Goal: Task Accomplishment & Management: Manage account settings

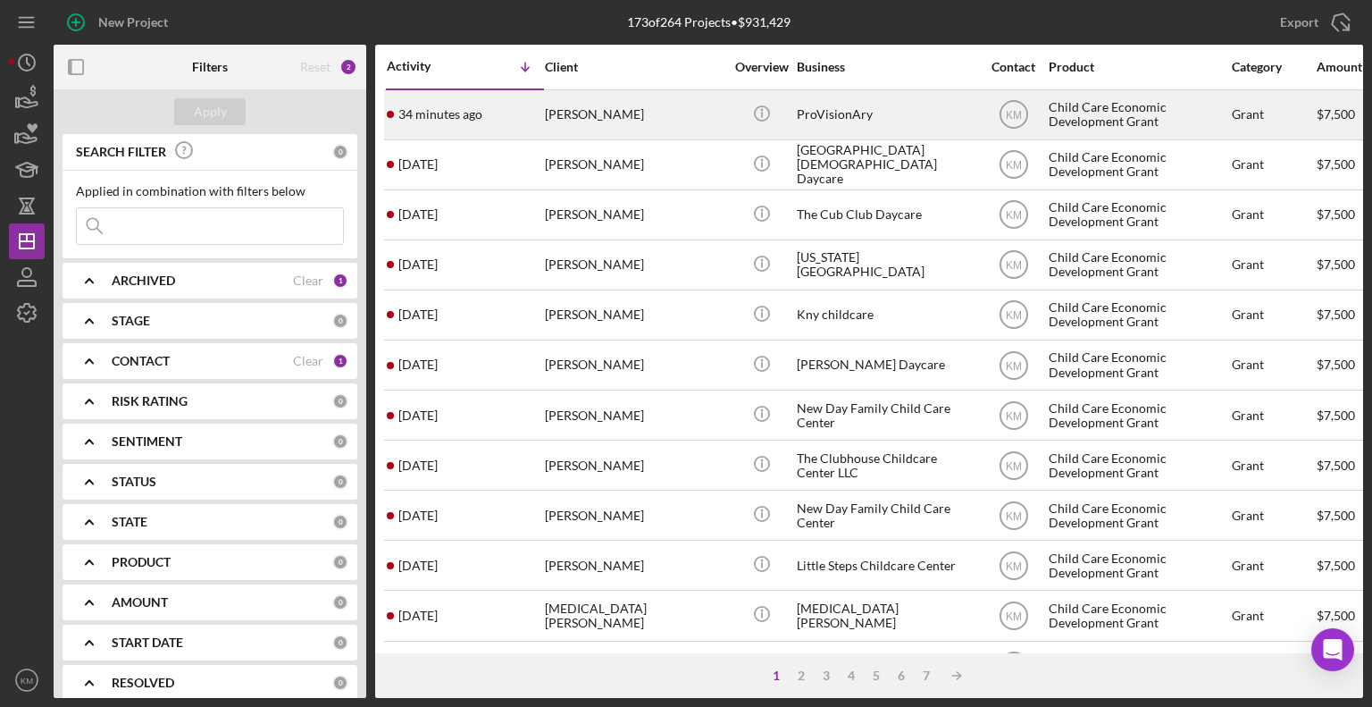
click at [564, 117] on div "[PERSON_NAME]" at bounding box center [634, 114] width 179 height 47
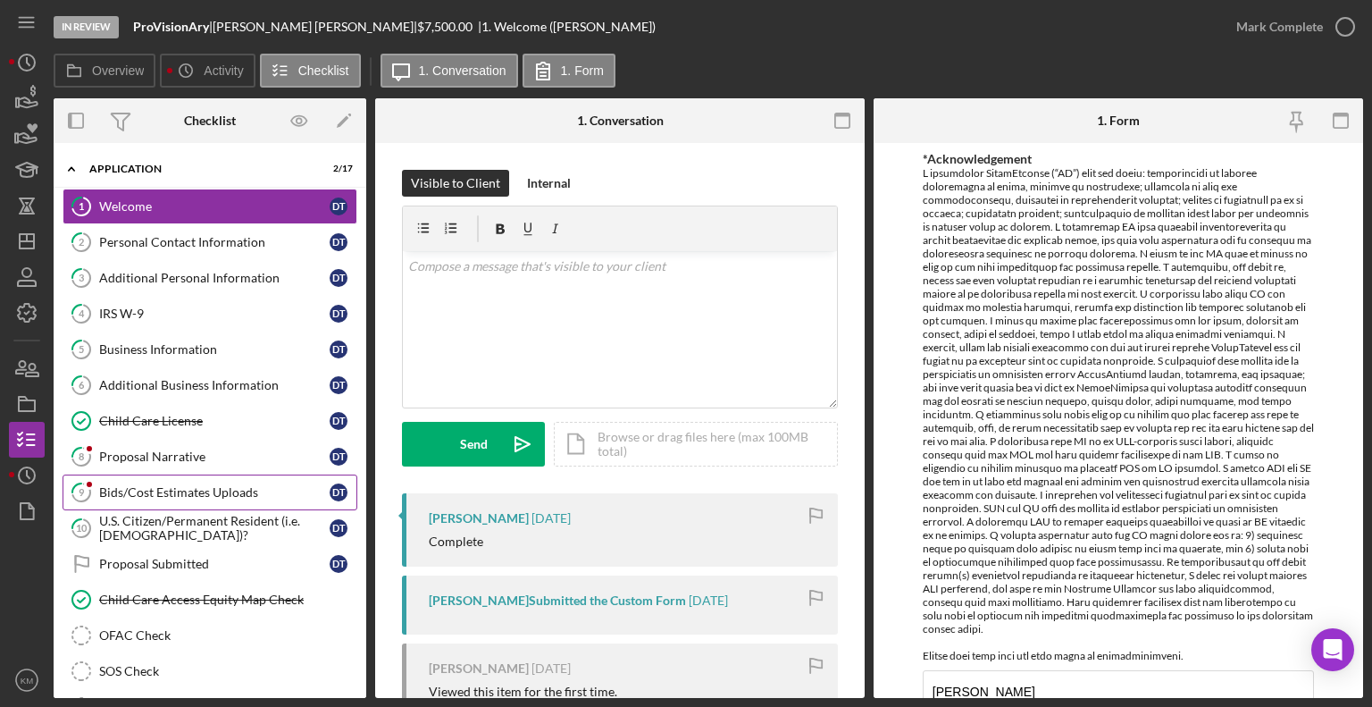
click at [189, 487] on div "Bids/Cost Estimates Uploads" at bounding box center [214, 492] width 230 height 14
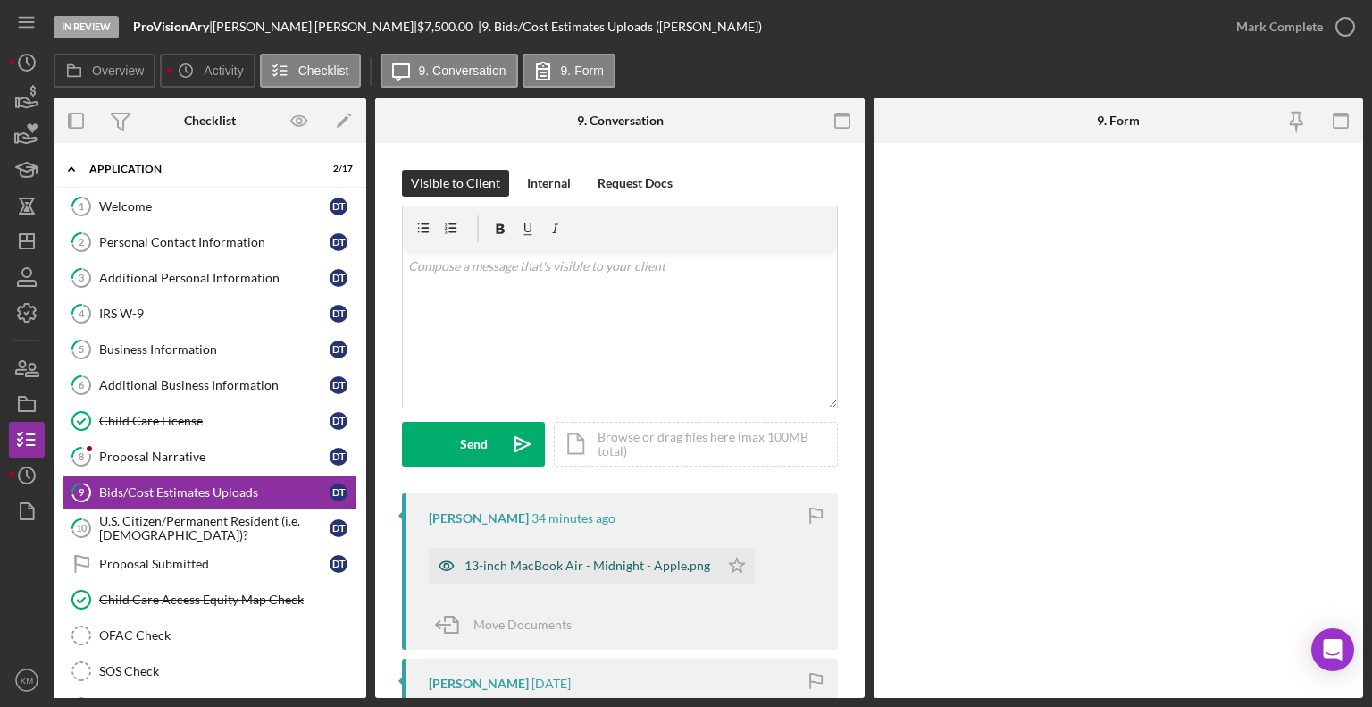
click at [598, 573] on div "13-inch MacBook Air - Midnight - Apple.png" at bounding box center [574, 566] width 290 height 36
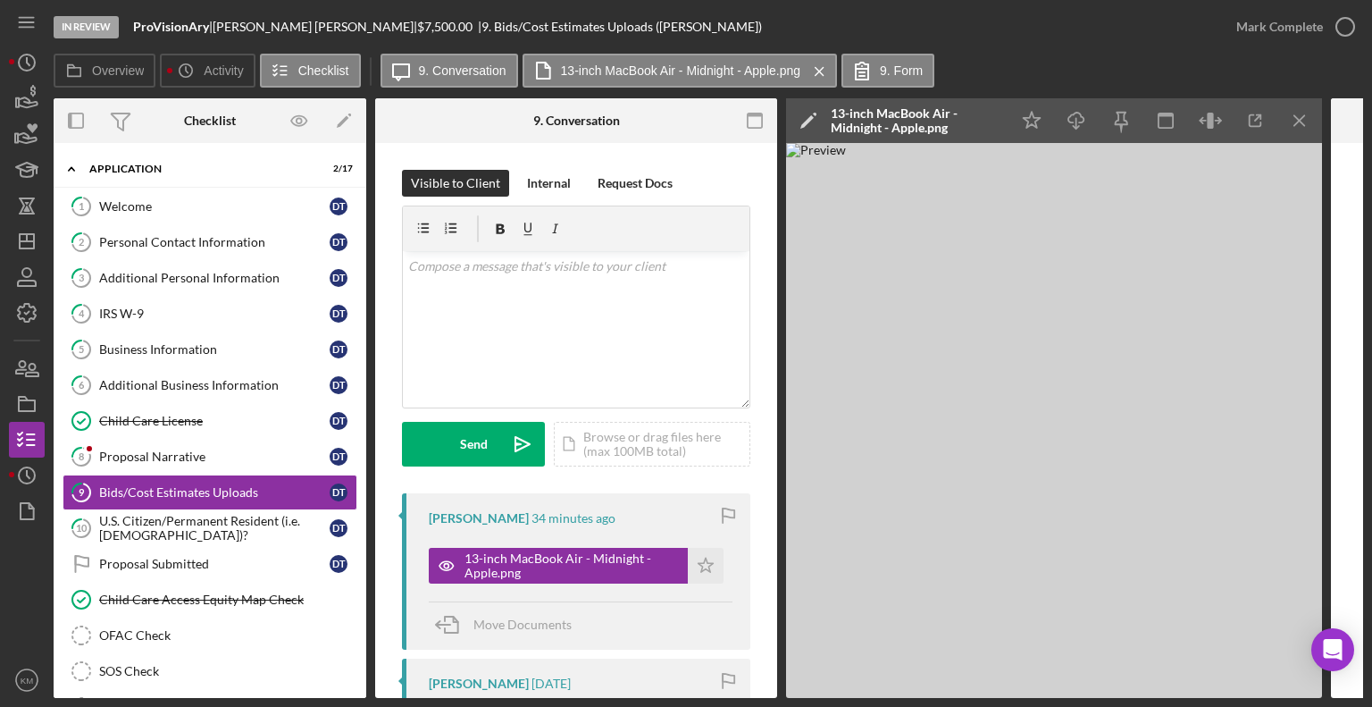
click at [1189, 579] on img at bounding box center [1054, 420] width 536 height 555
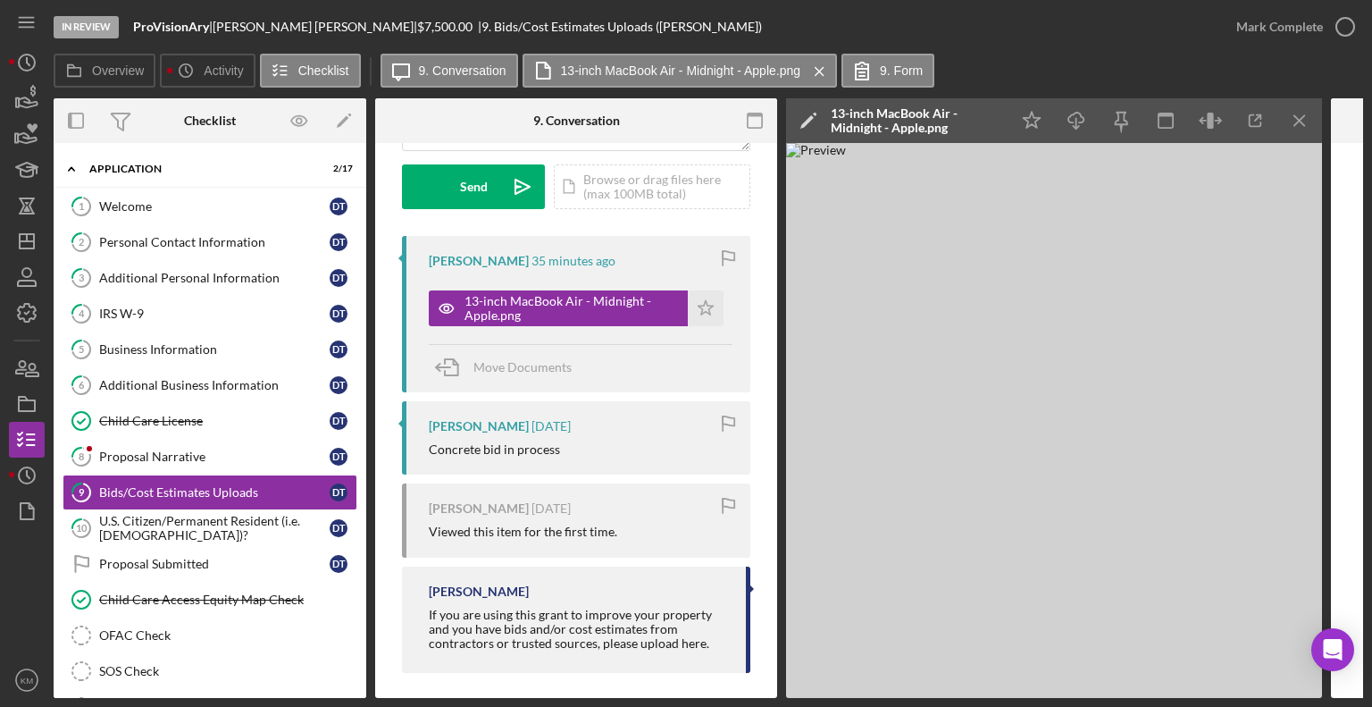
scroll to position [272, 0]
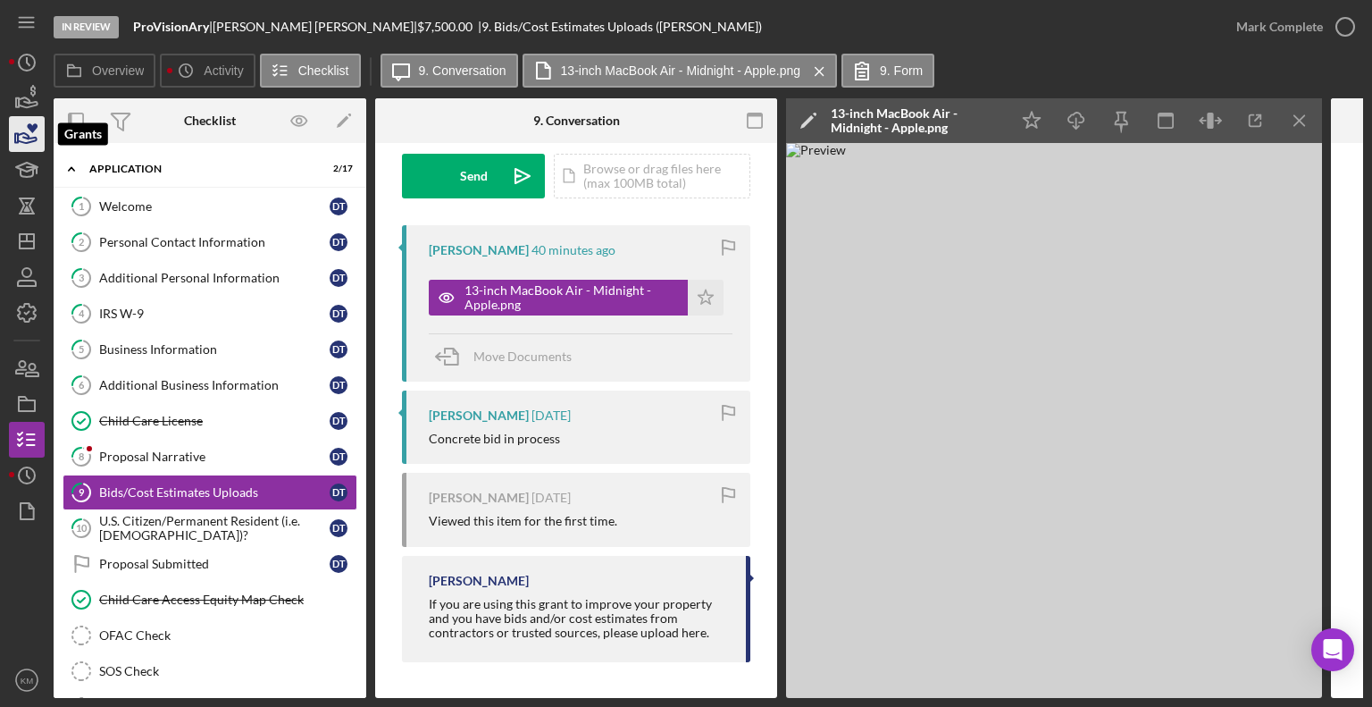
click at [37, 138] on icon "button" at bounding box center [26, 134] width 45 height 45
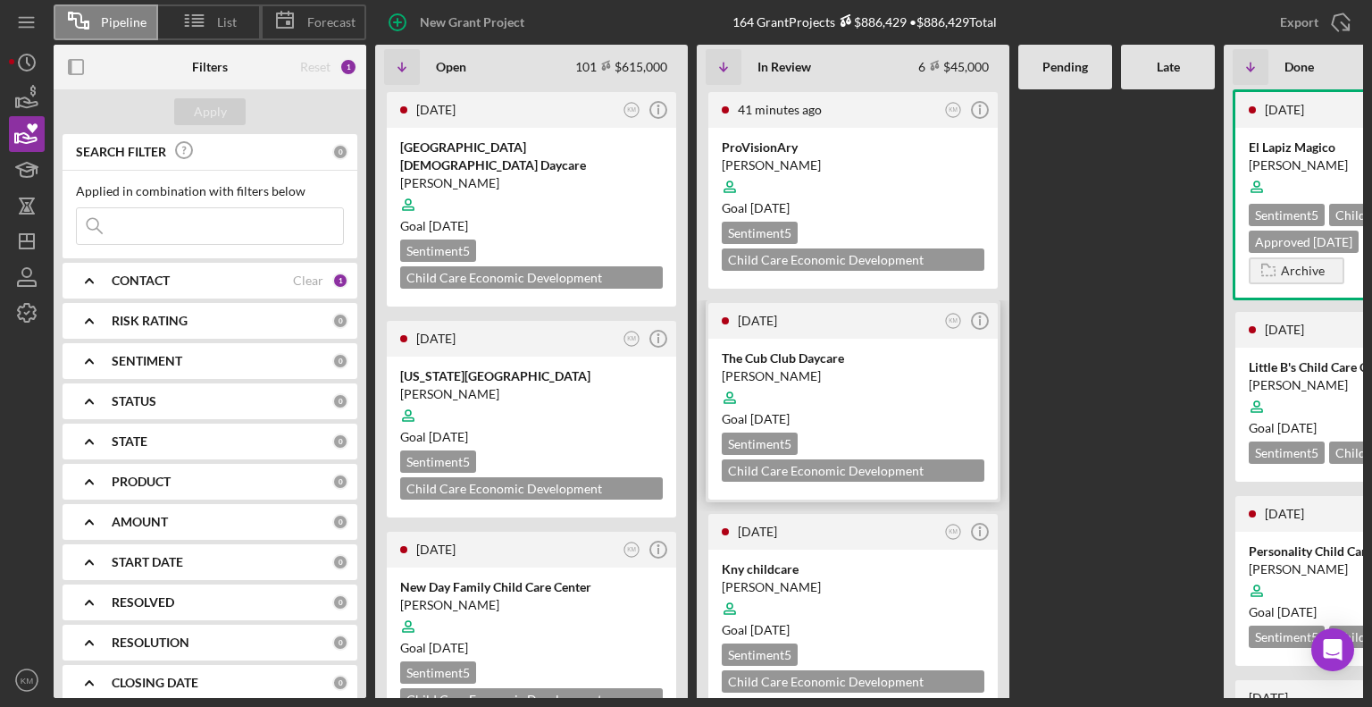
click at [770, 399] on div at bounding box center [853, 398] width 263 height 34
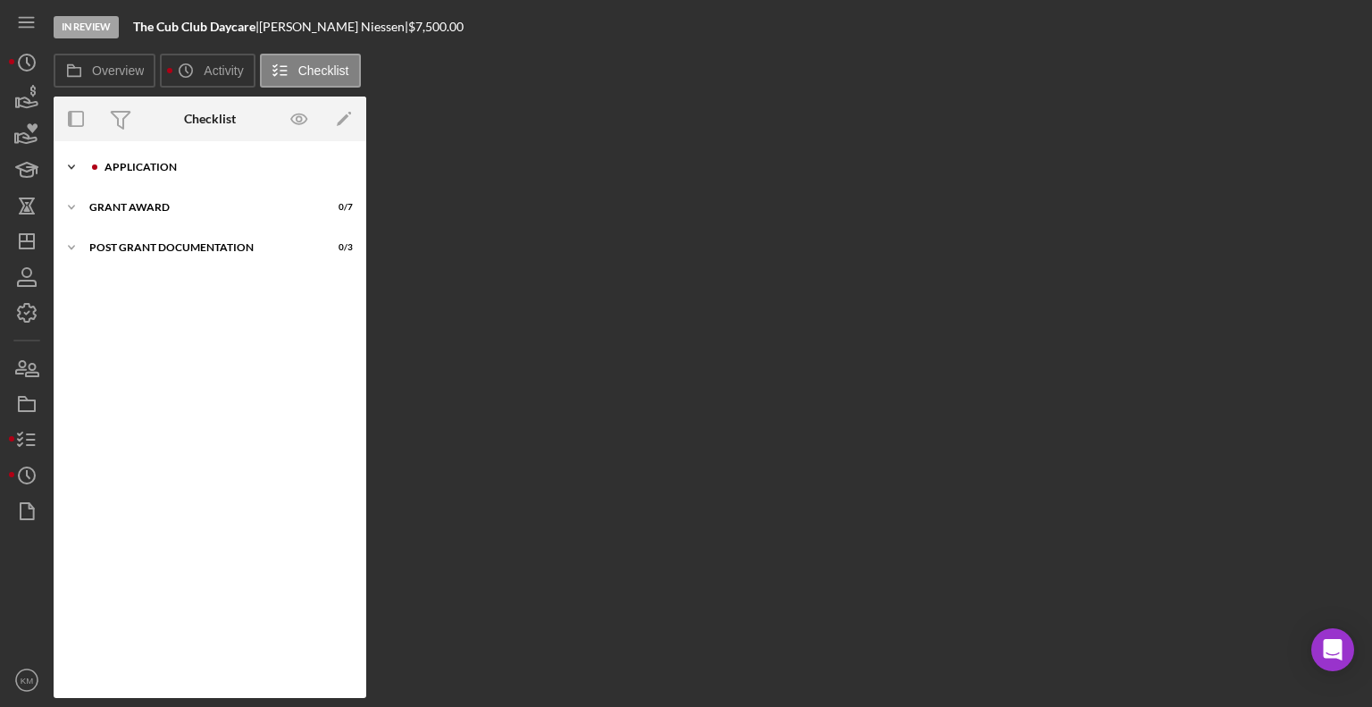
click at [68, 167] on icon "Icon/Expander" at bounding box center [72, 167] width 36 height 36
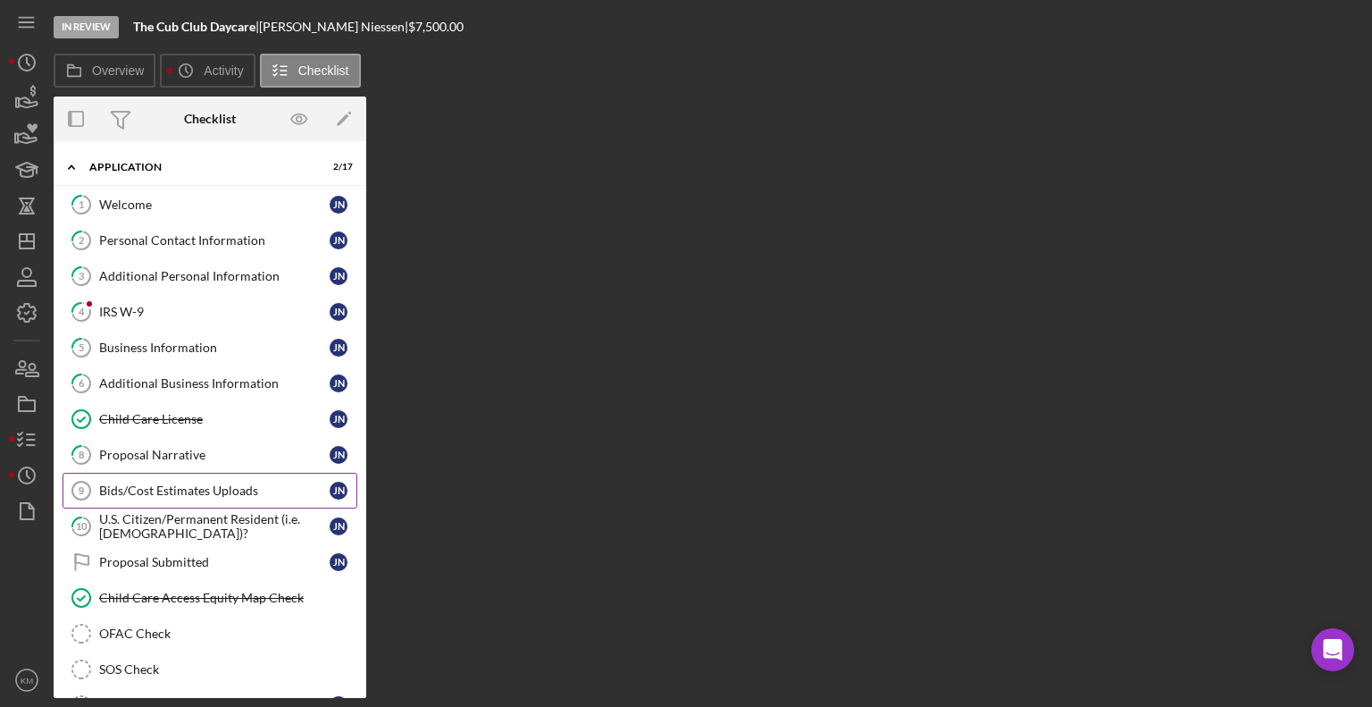
click at [201, 484] on div "Bids/Cost Estimates Uploads" at bounding box center [214, 490] width 230 height 14
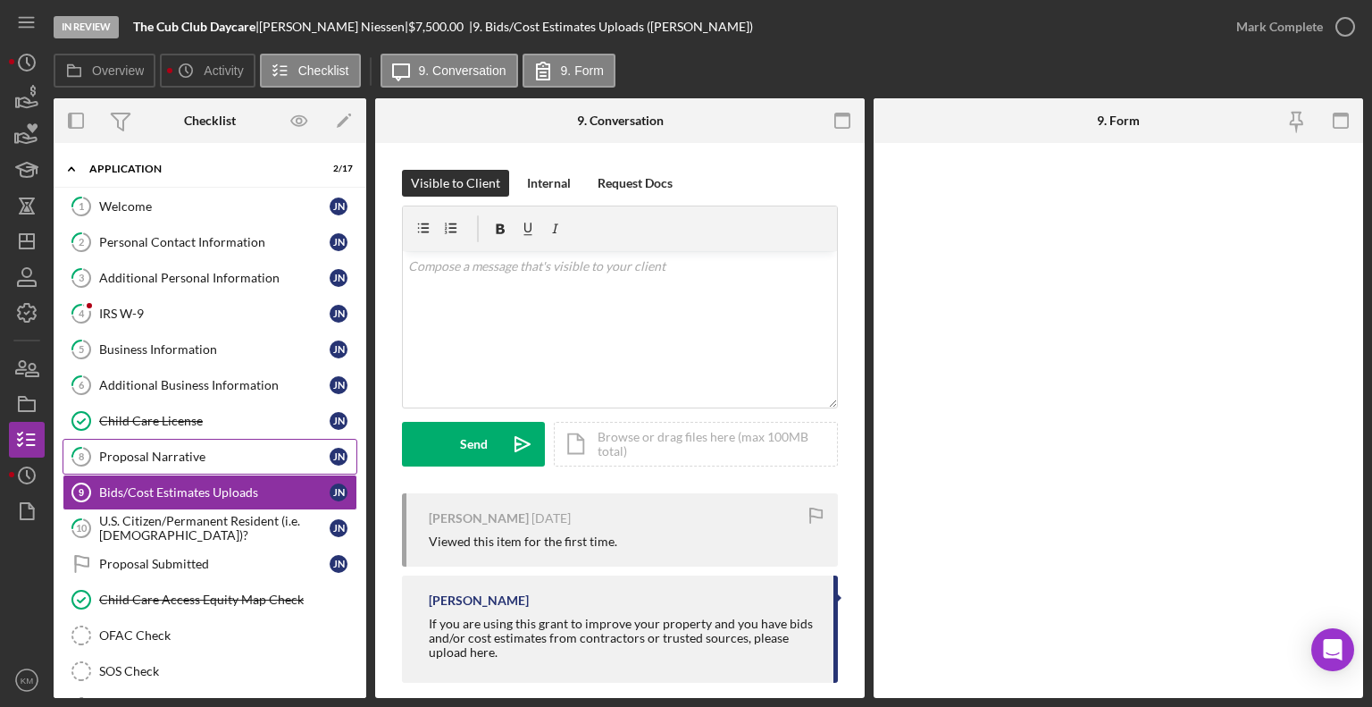
click at [181, 451] on div "Proposal Narrative" at bounding box center [214, 456] width 230 height 14
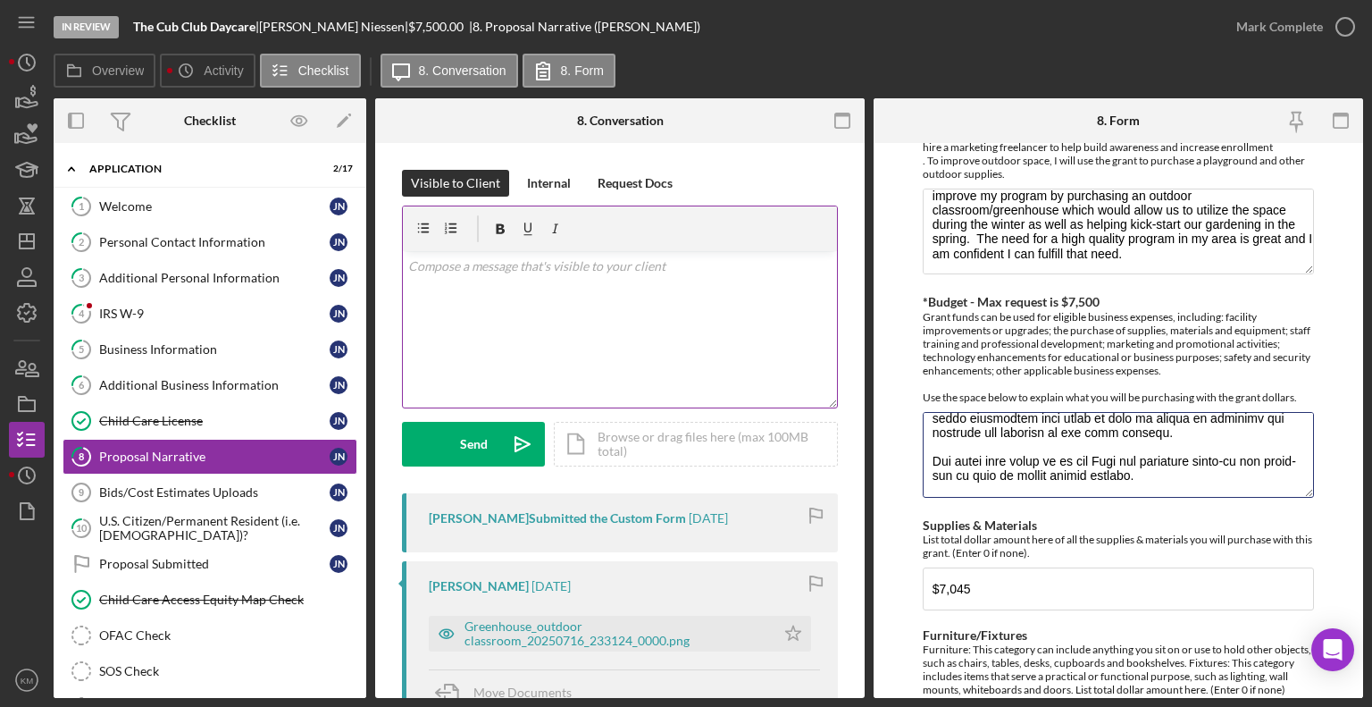
scroll to position [361, 0]
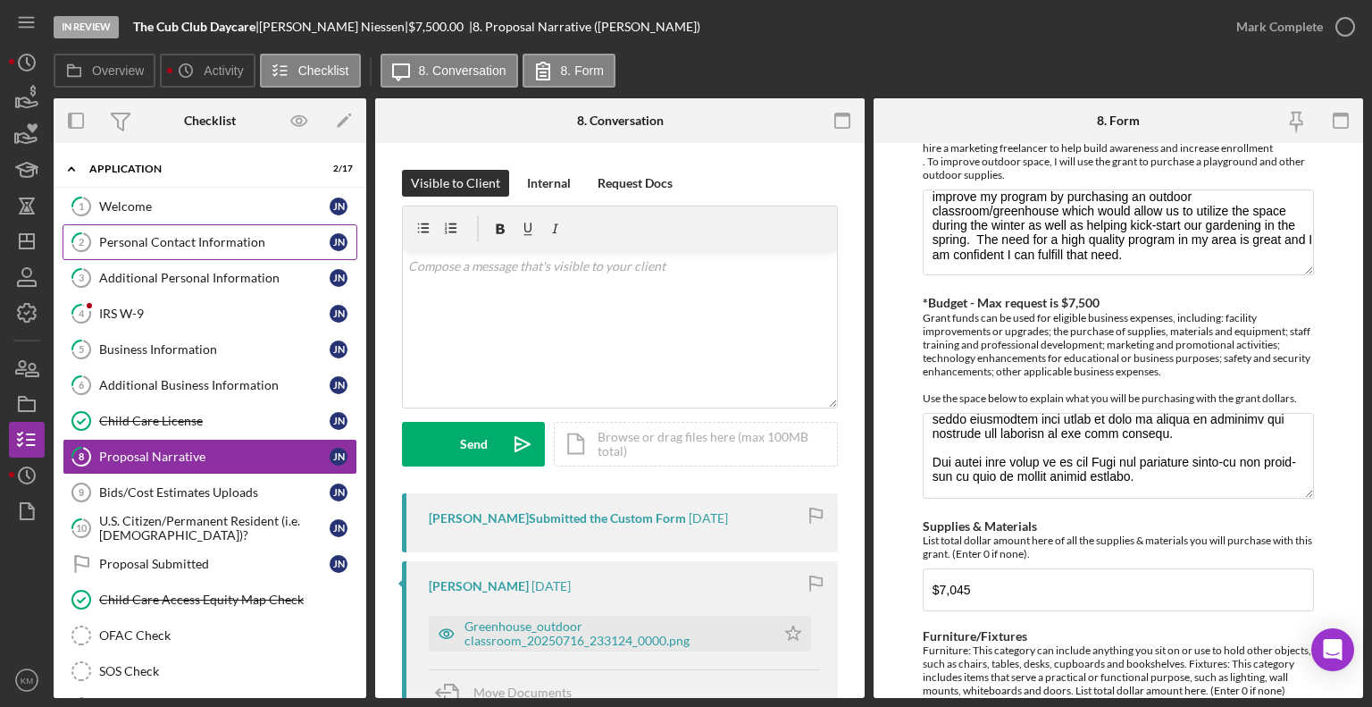
click at [192, 238] on div "Personal Contact Information" at bounding box center [214, 242] width 230 height 14
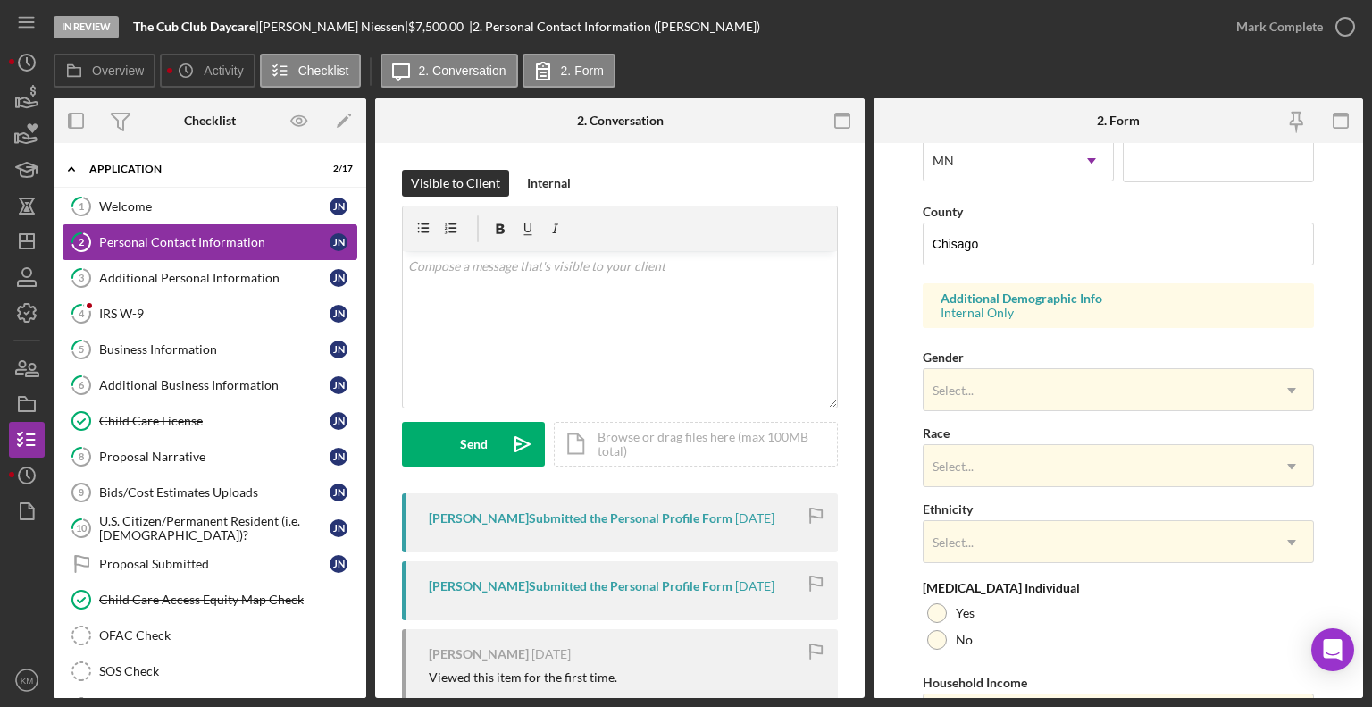
scroll to position [532, 0]
click at [248, 273] on div "Additional Personal Information" at bounding box center [214, 278] width 230 height 14
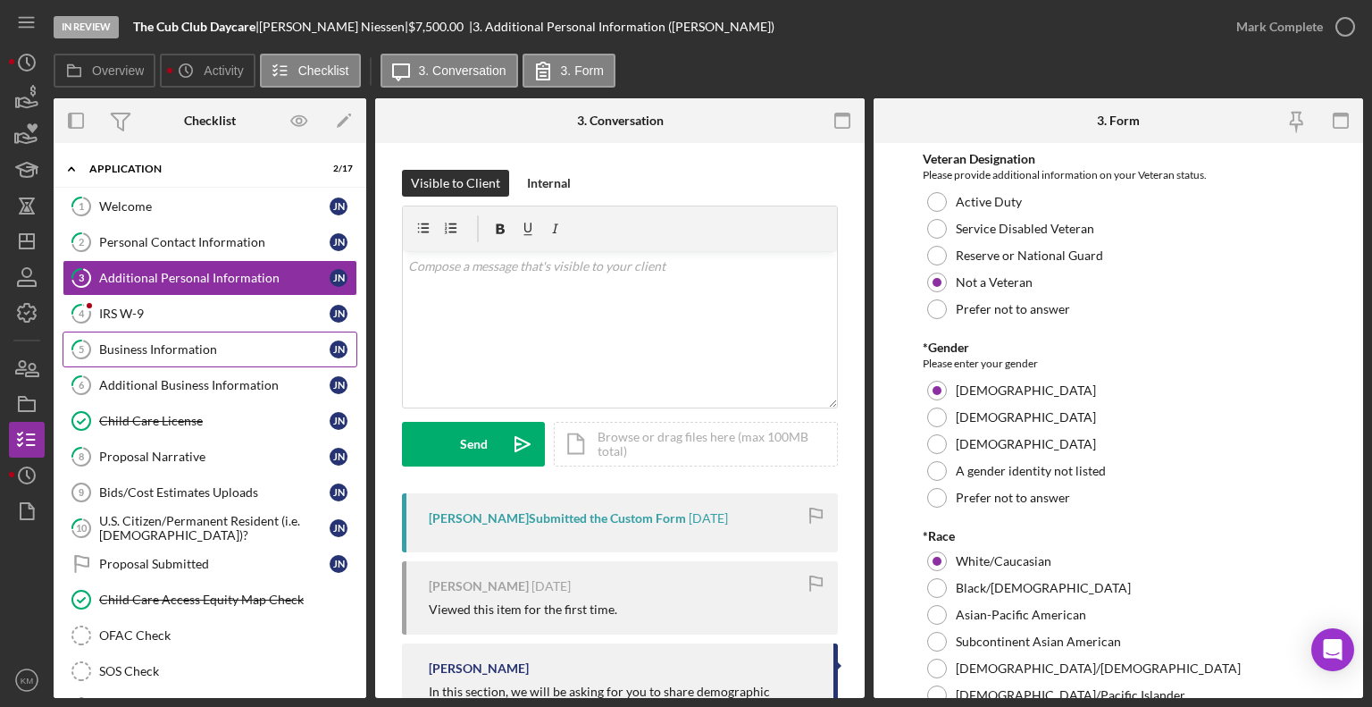
click at [232, 354] on div "Business Information" at bounding box center [214, 349] width 230 height 14
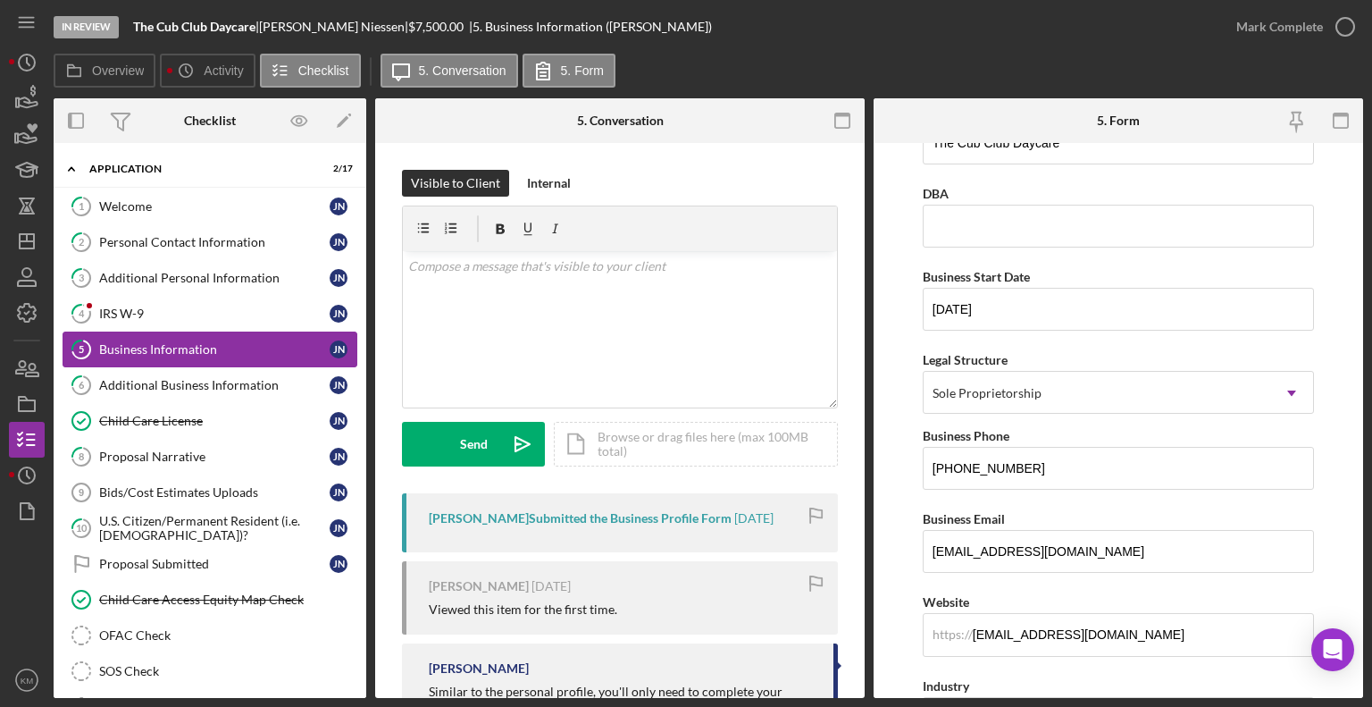
scroll to position [58, 0]
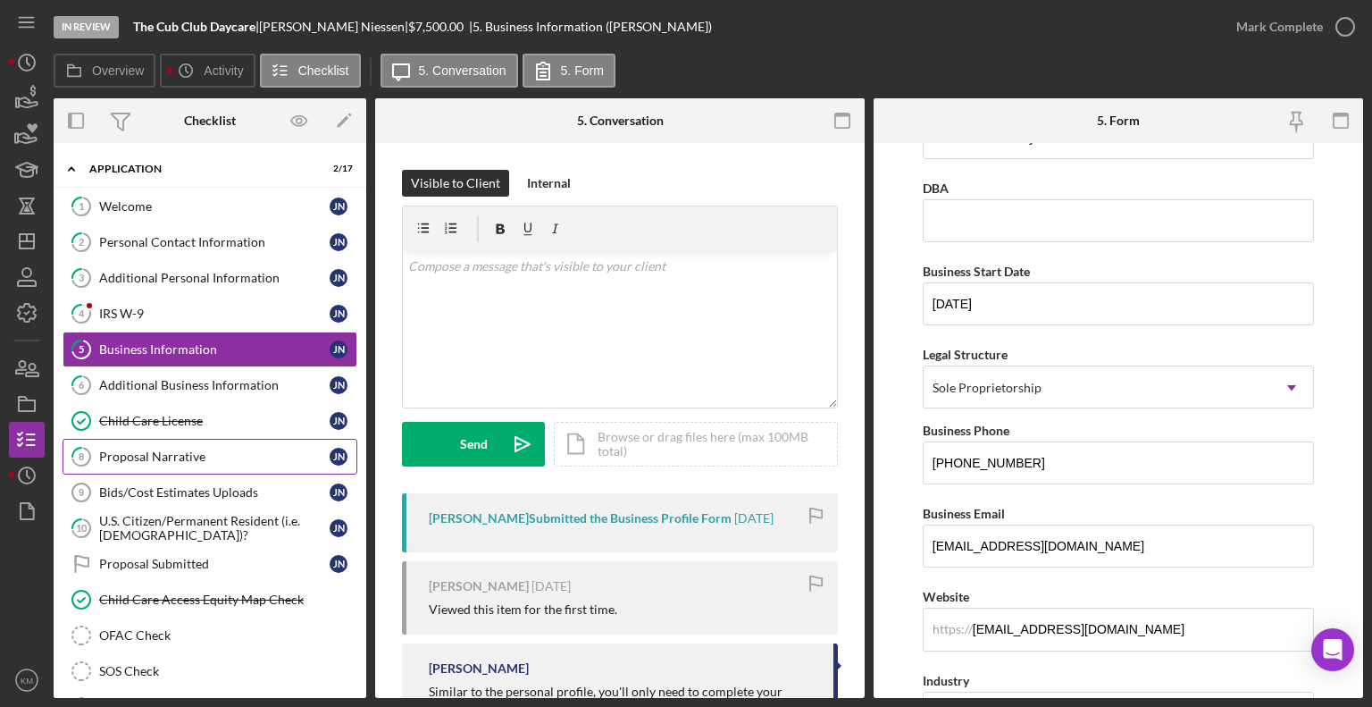
click at [202, 454] on div "Proposal Narrative" at bounding box center [214, 456] width 230 height 14
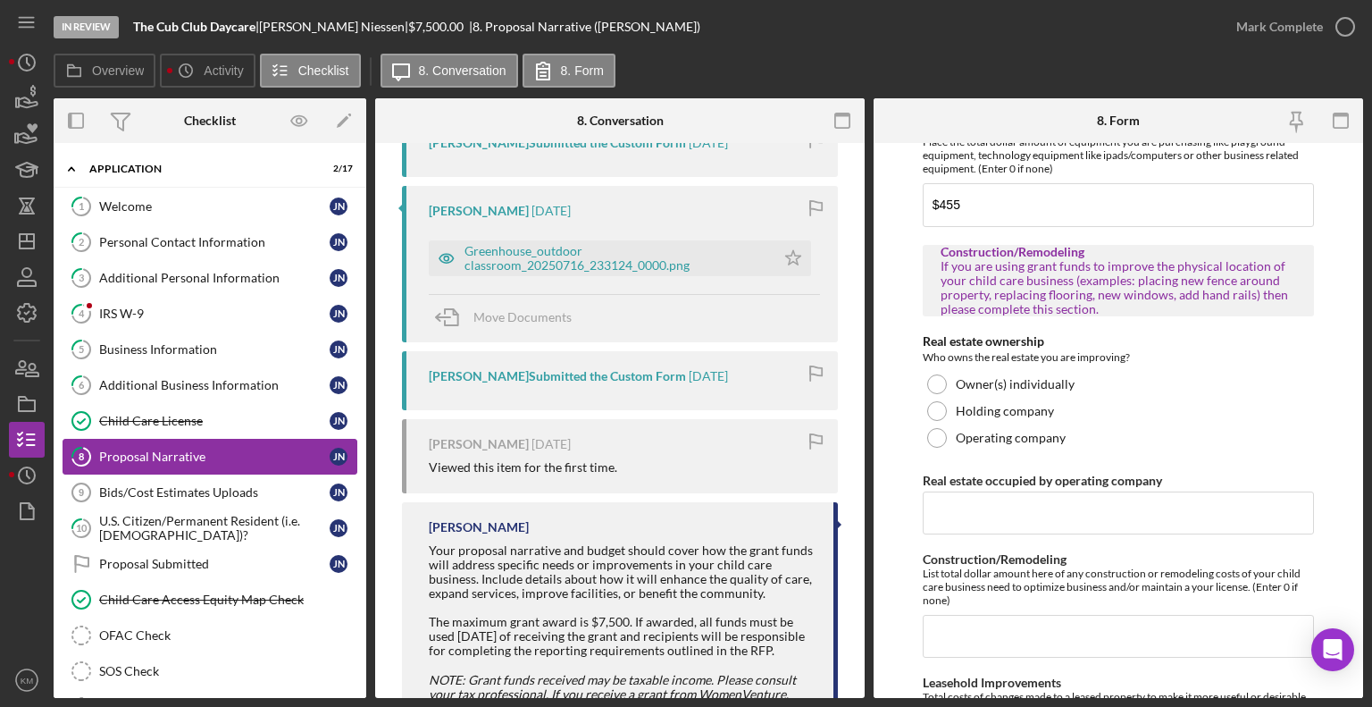
scroll to position [386, 0]
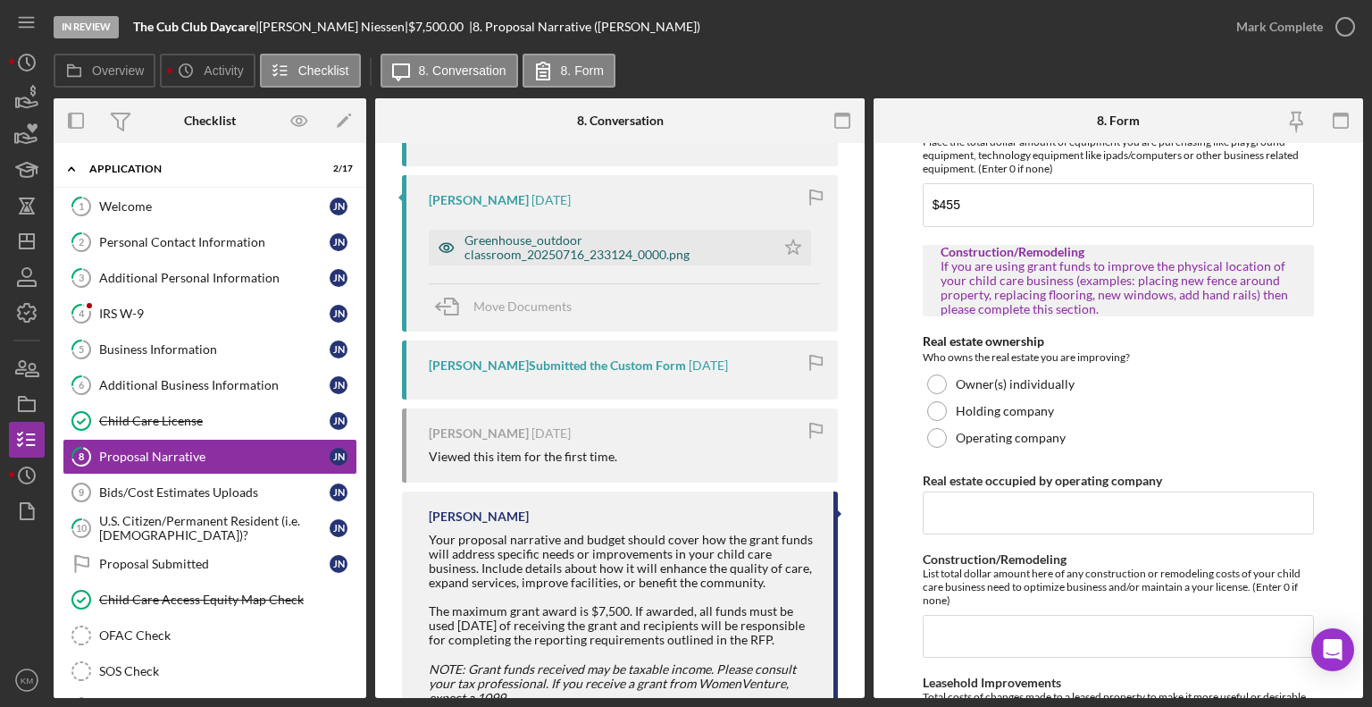
click at [739, 257] on div "Greenhouse_outdoor classroom_20250716_233124_0000.png" at bounding box center [615, 247] width 302 height 29
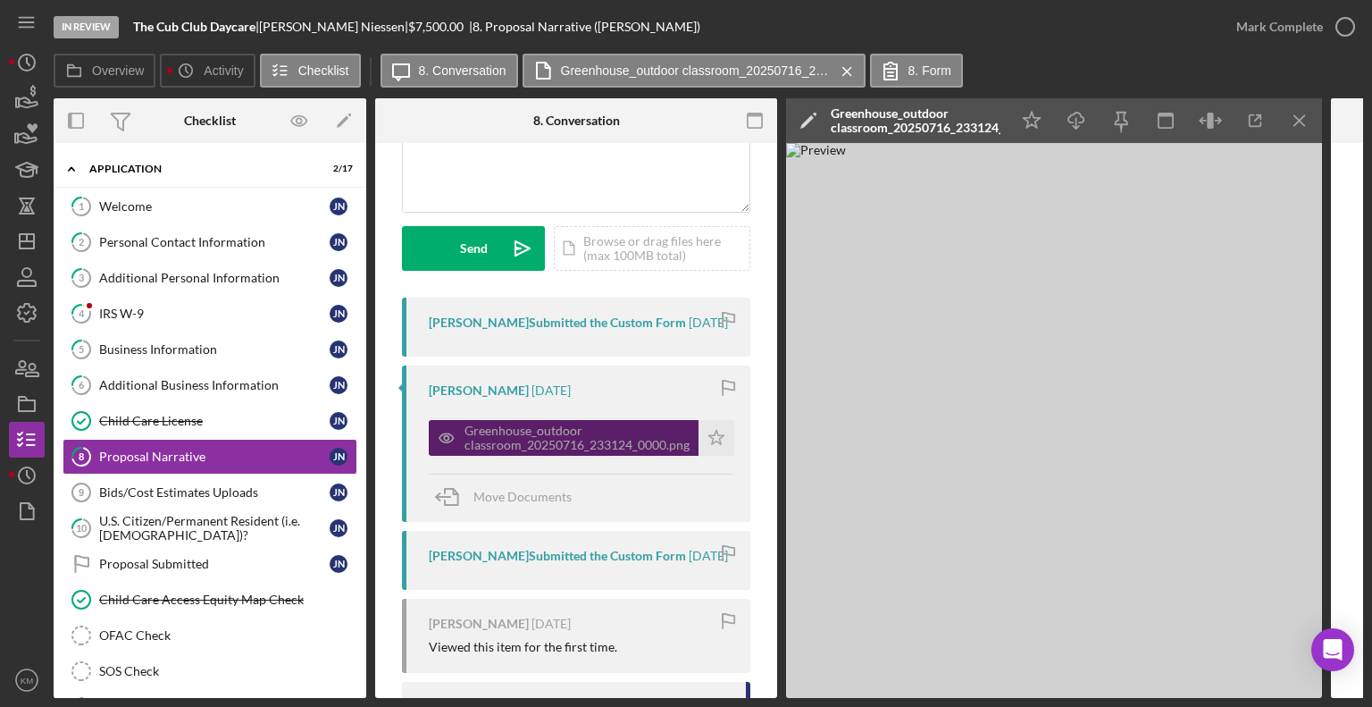
scroll to position [194, 0]
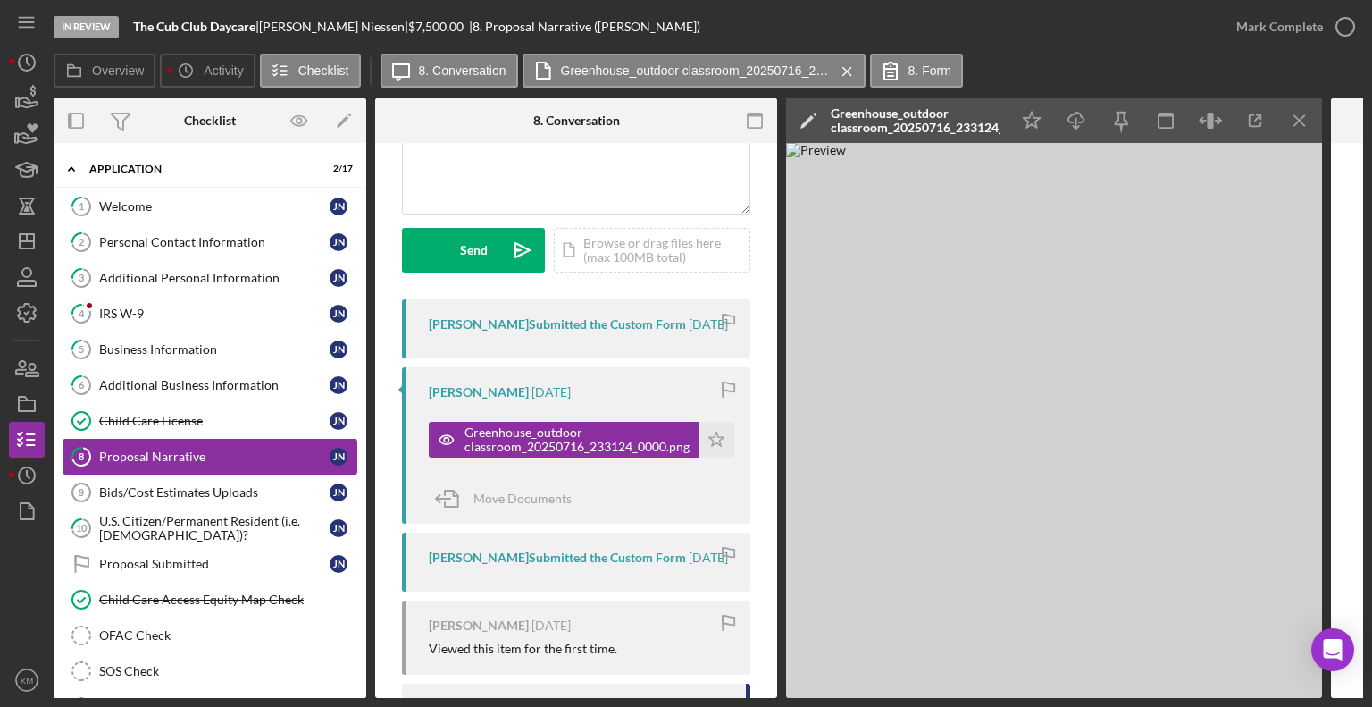
click at [263, 449] on div "Proposal Narrative" at bounding box center [214, 456] width 230 height 14
click at [1304, 119] on icon "Icon/Menu Close" at bounding box center [1300, 121] width 40 height 40
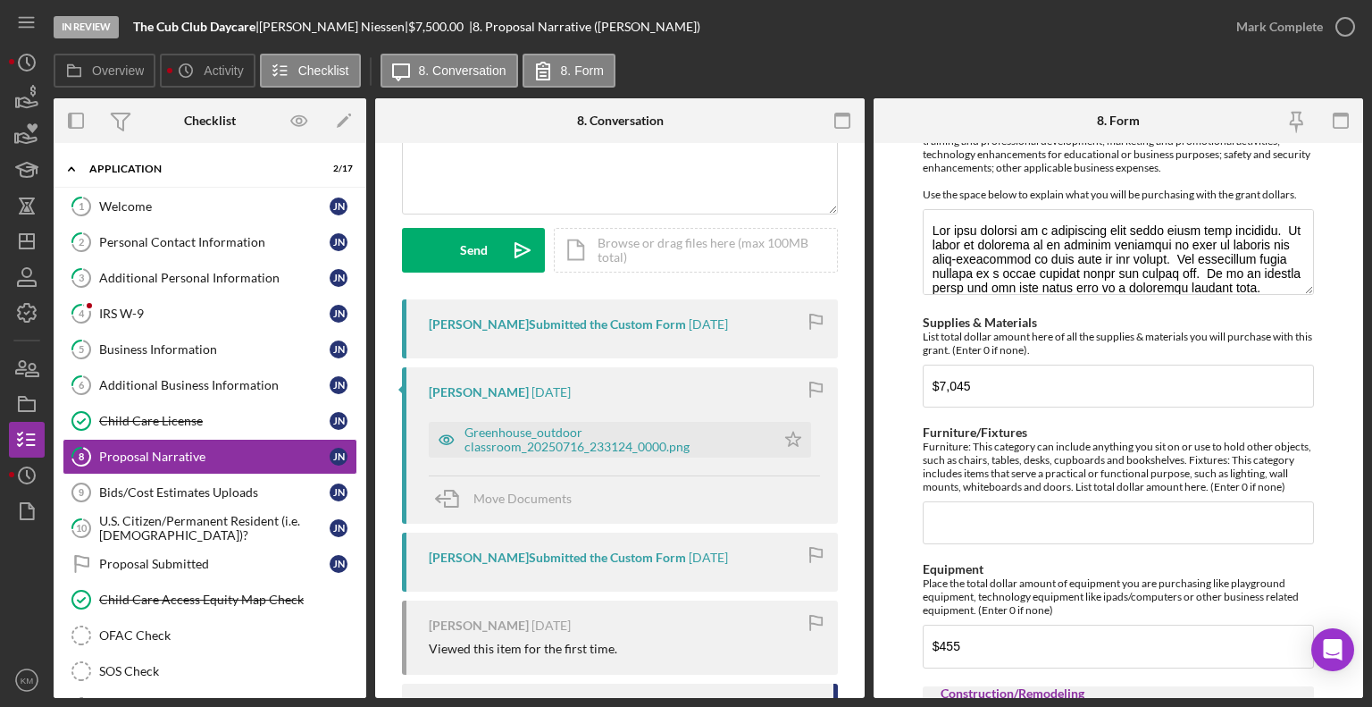
scroll to position [560, 0]
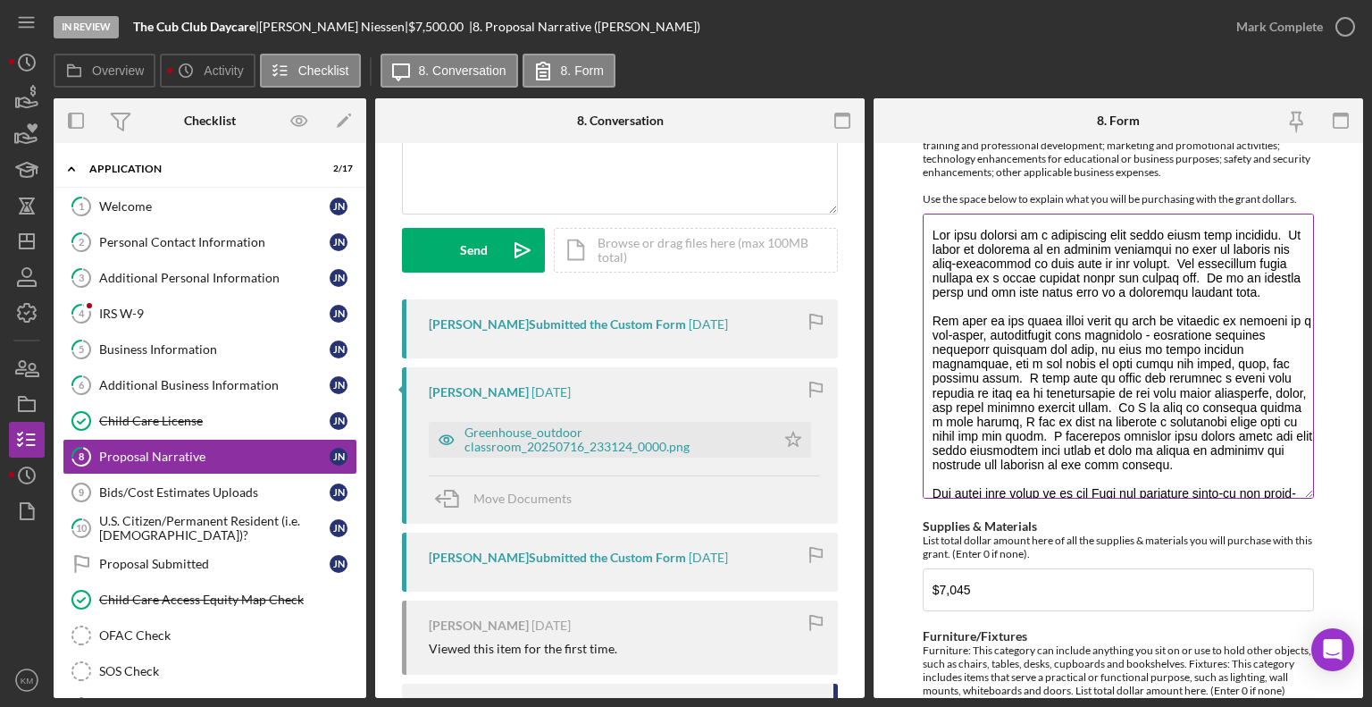
click at [1259, 496] on textarea "*Budget - Max request is $7,500" at bounding box center [1118, 355] width 391 height 285
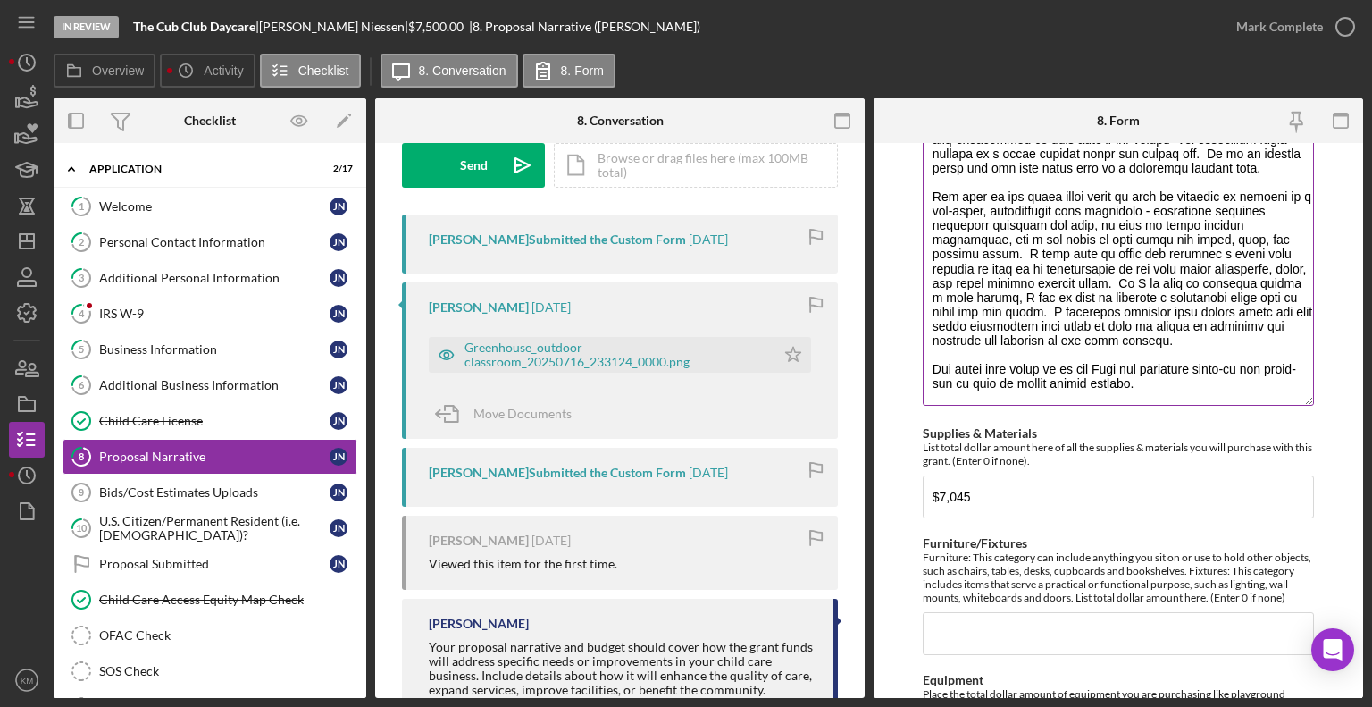
scroll to position [281, 0]
click at [750, 364] on div "Greenhouse_outdoor classroom_20250716_233124_0000.png" at bounding box center [615, 352] width 302 height 29
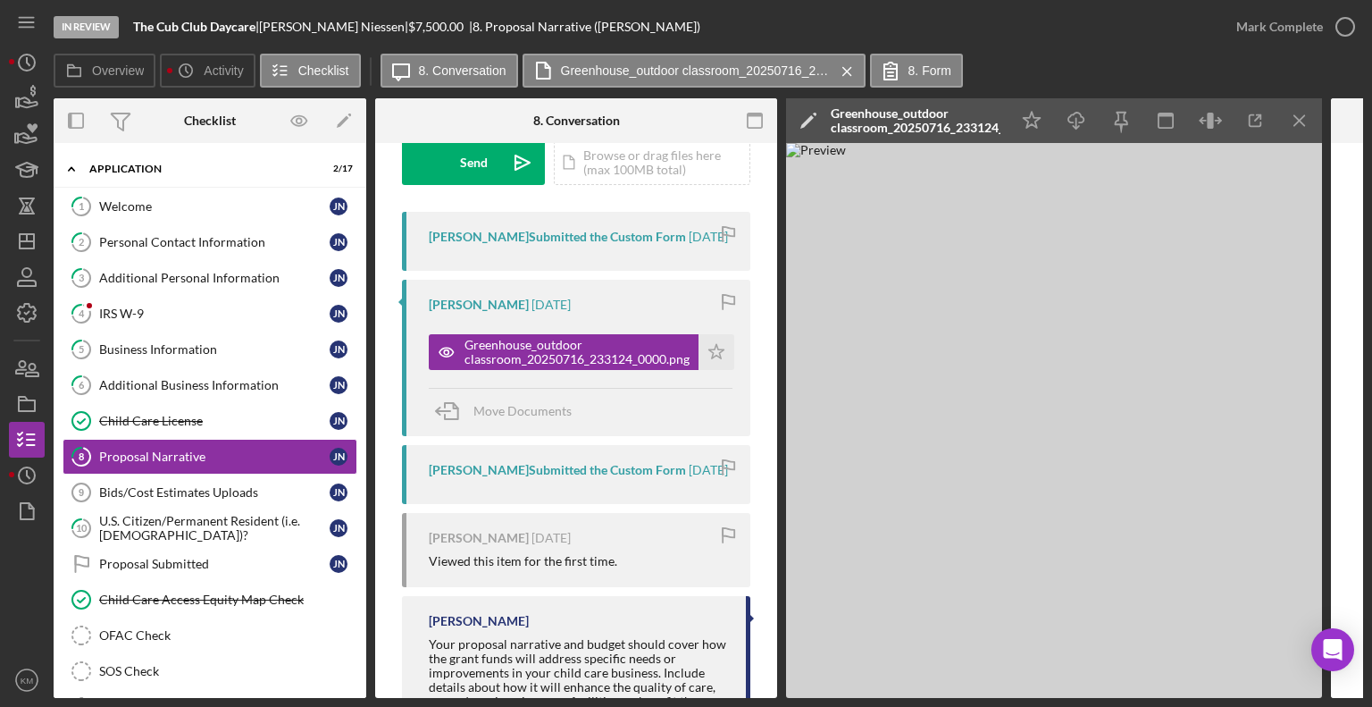
click at [1192, 554] on img at bounding box center [1054, 420] width 536 height 555
click at [276, 28] on div "[PERSON_NAME] |" at bounding box center [333, 27] width 149 height 14
click at [271, 28] on div "[PERSON_NAME] |" at bounding box center [333, 27] width 149 height 14
drag, startPoint x: 273, startPoint y: 24, endPoint x: 366, endPoint y: 28, distance: 93.0
click at [366, 28] on div "[PERSON_NAME] |" at bounding box center [333, 27] width 149 height 14
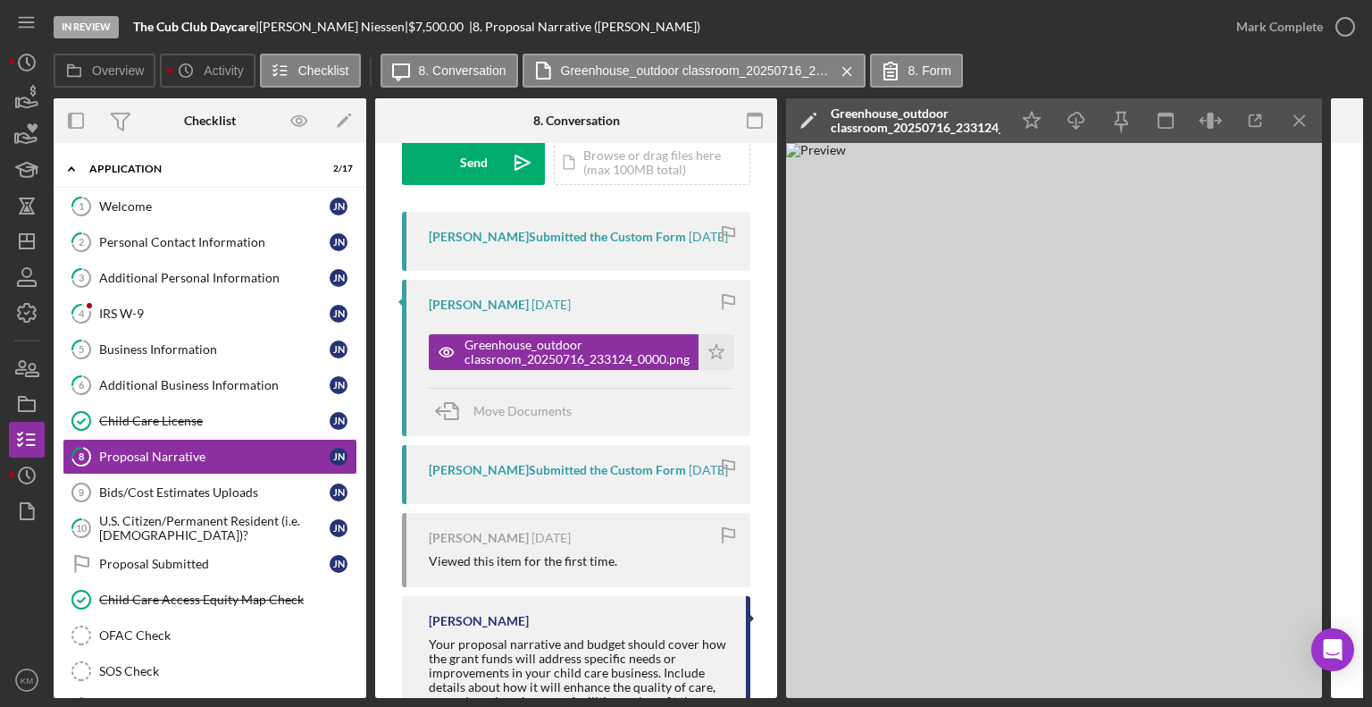
copy div "[PERSON_NAME]"
click at [36, 144] on icon "button" at bounding box center [26, 134] width 45 height 45
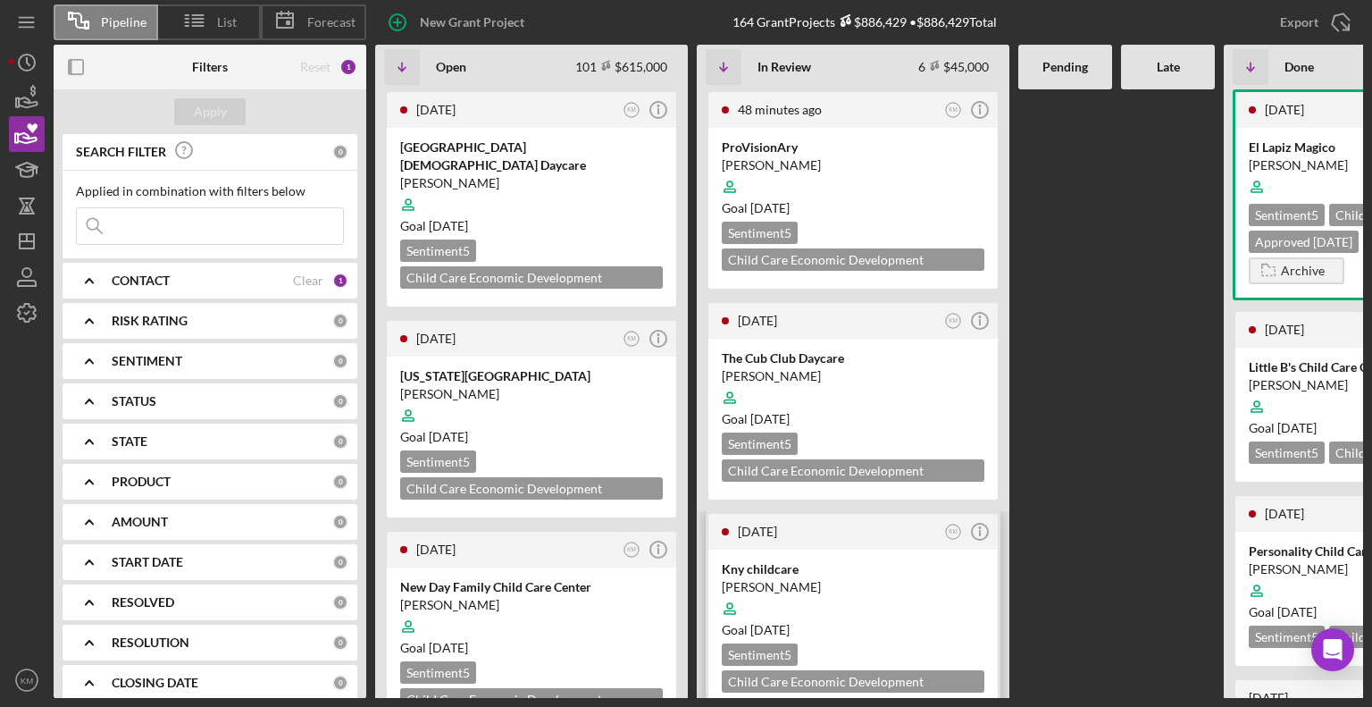
click at [763, 585] on div "[PERSON_NAME]" at bounding box center [853, 587] width 263 height 18
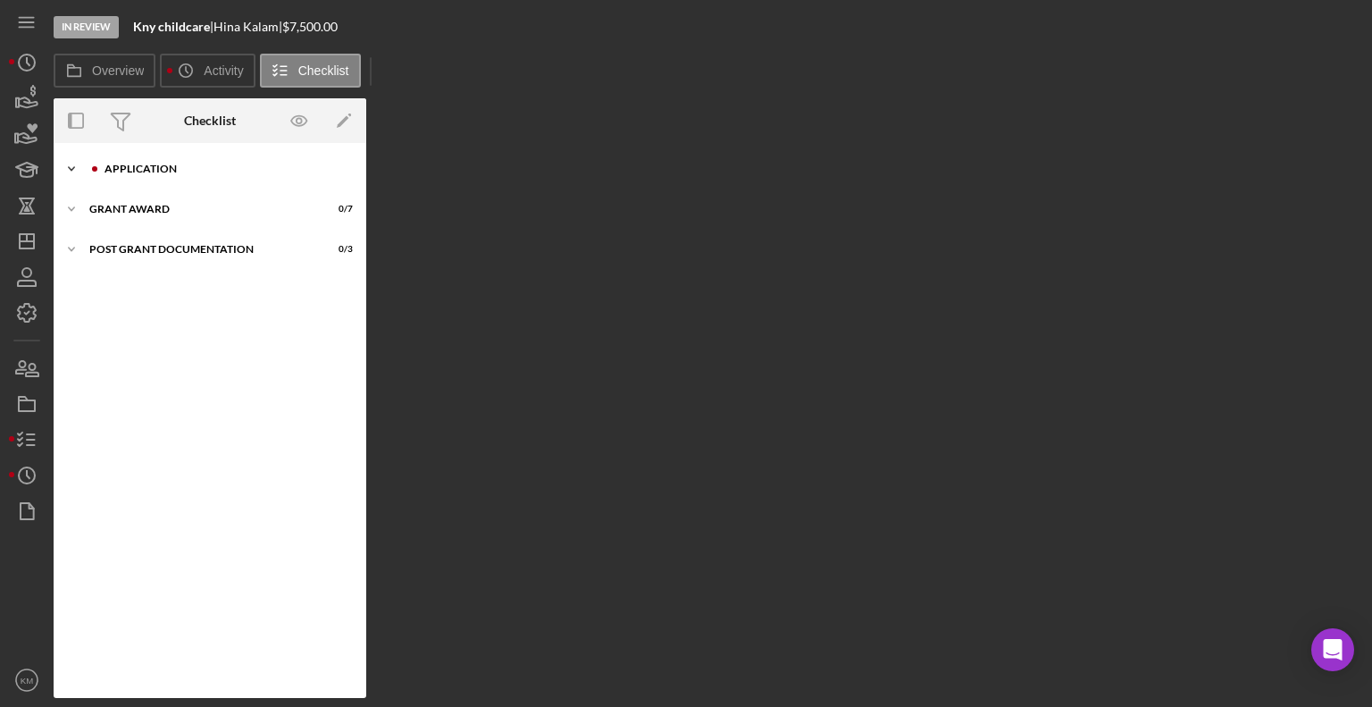
click at [73, 165] on icon "Icon/Expander" at bounding box center [72, 169] width 36 height 36
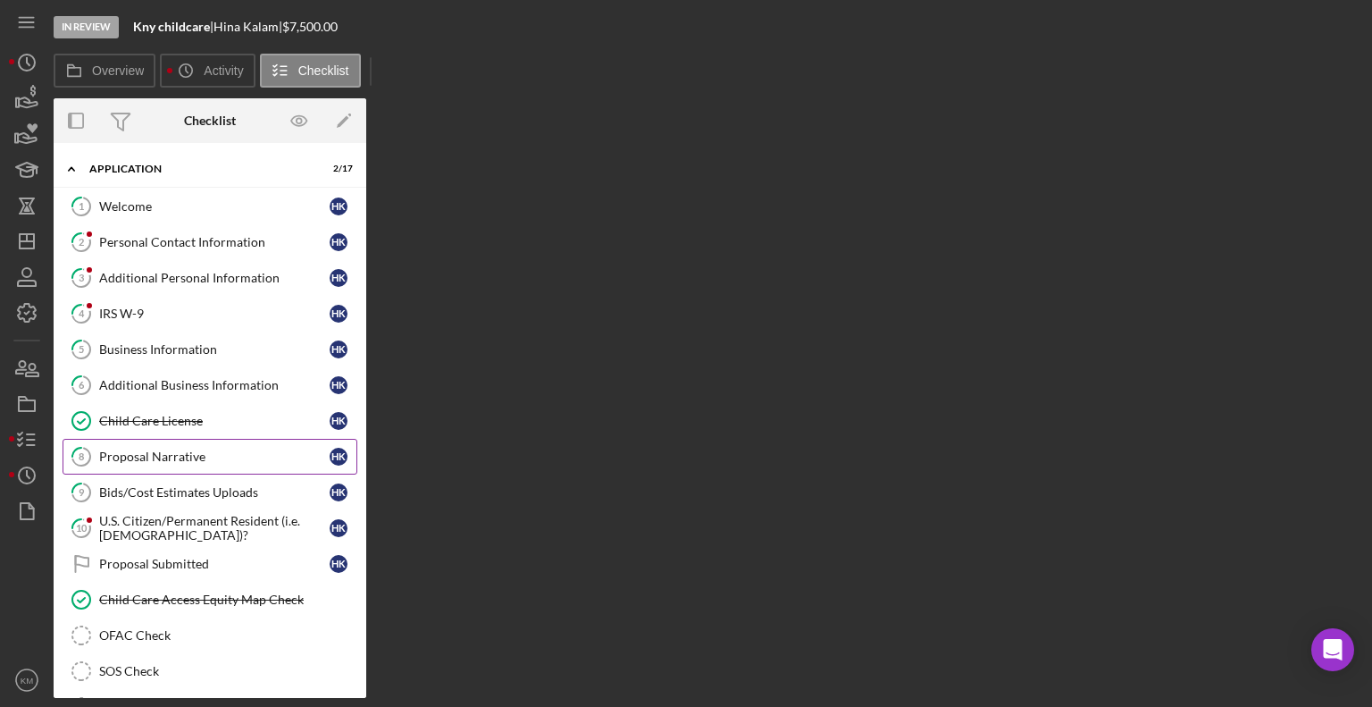
click at [183, 460] on div "Proposal Narrative" at bounding box center [214, 456] width 230 height 14
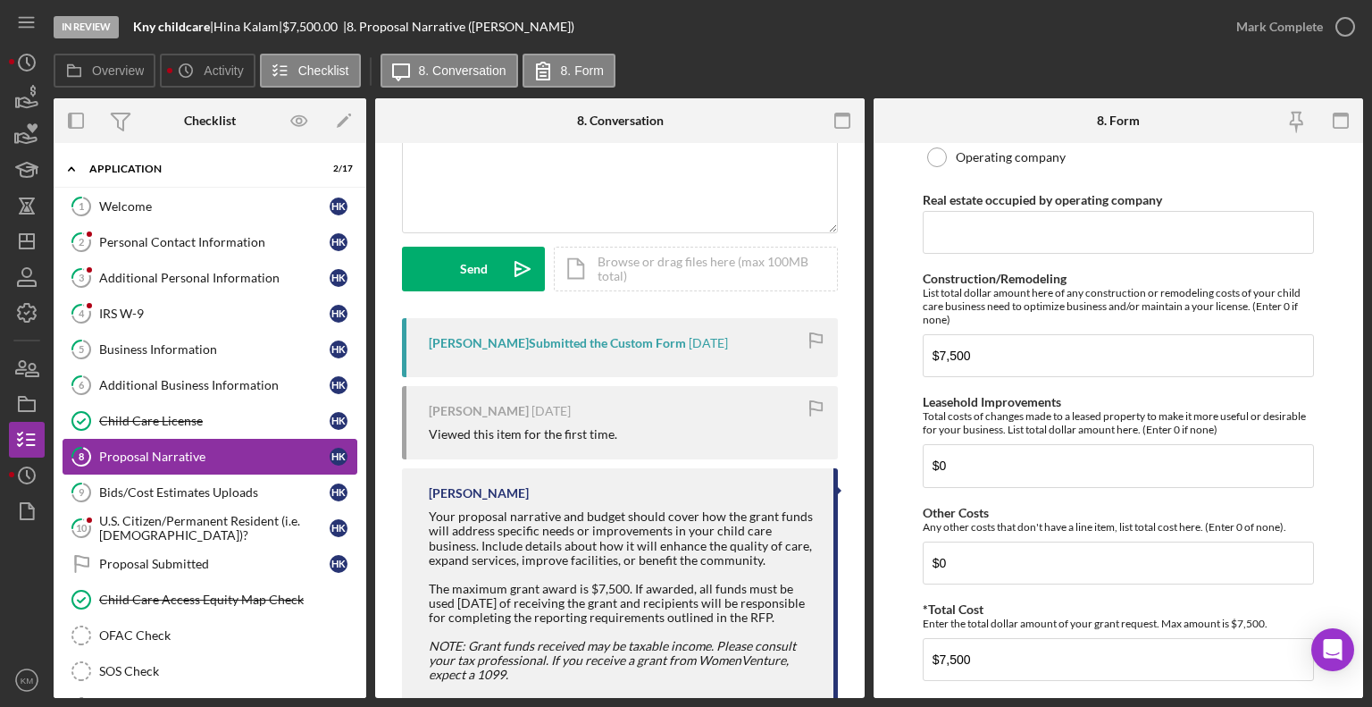
scroll to position [175, 0]
click at [255, 495] on div "Bids/Cost Estimates Uploads" at bounding box center [214, 492] width 230 height 14
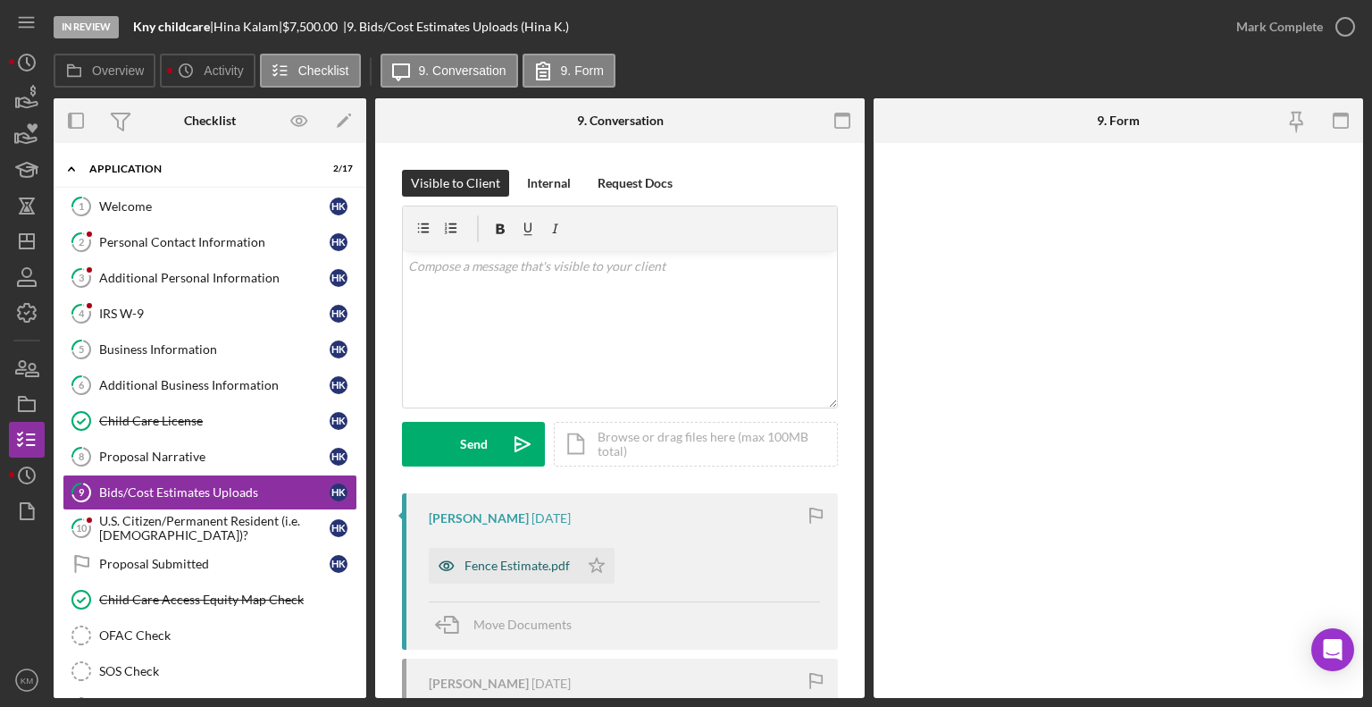
click at [535, 577] on div "Fence Estimate.pdf" at bounding box center [504, 566] width 150 height 36
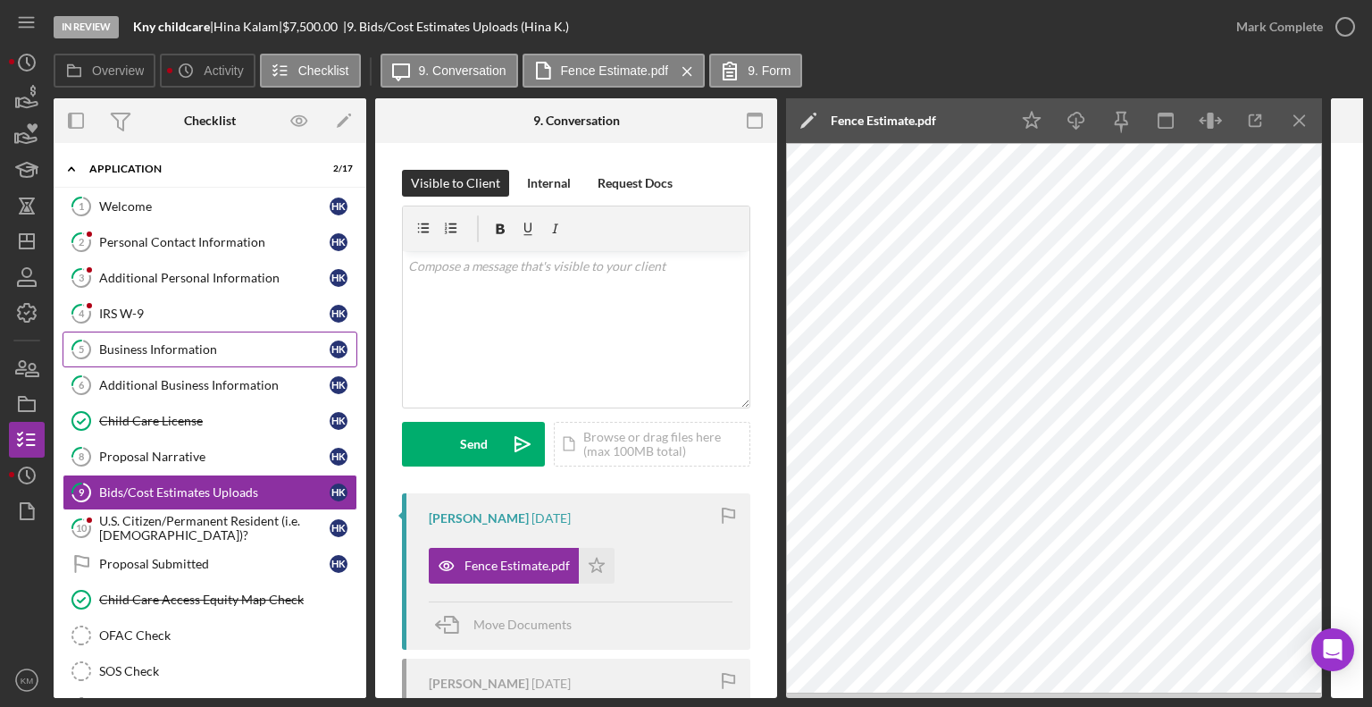
click at [195, 333] on link "5 Business Information H K" at bounding box center [210, 349] width 295 height 36
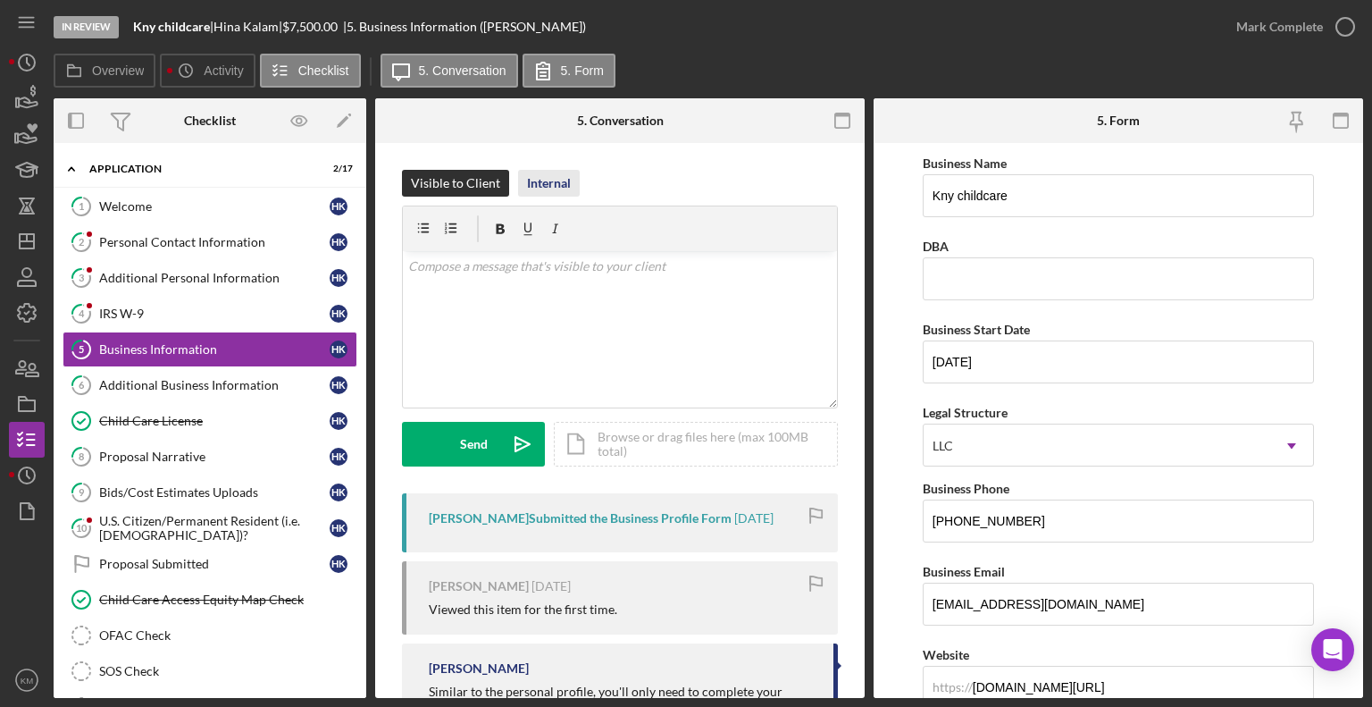
click at [547, 185] on div "Internal" at bounding box center [549, 183] width 44 height 27
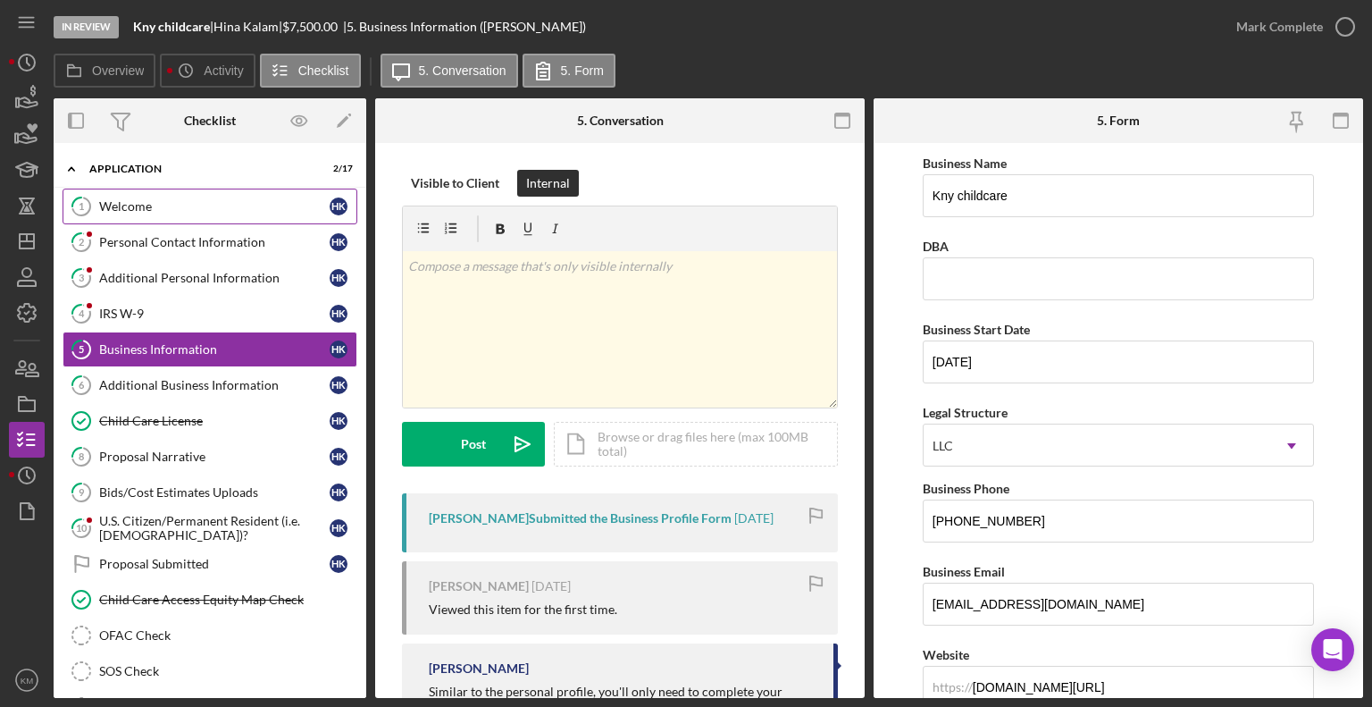
click at [232, 209] on div "Welcome" at bounding box center [214, 206] width 230 height 14
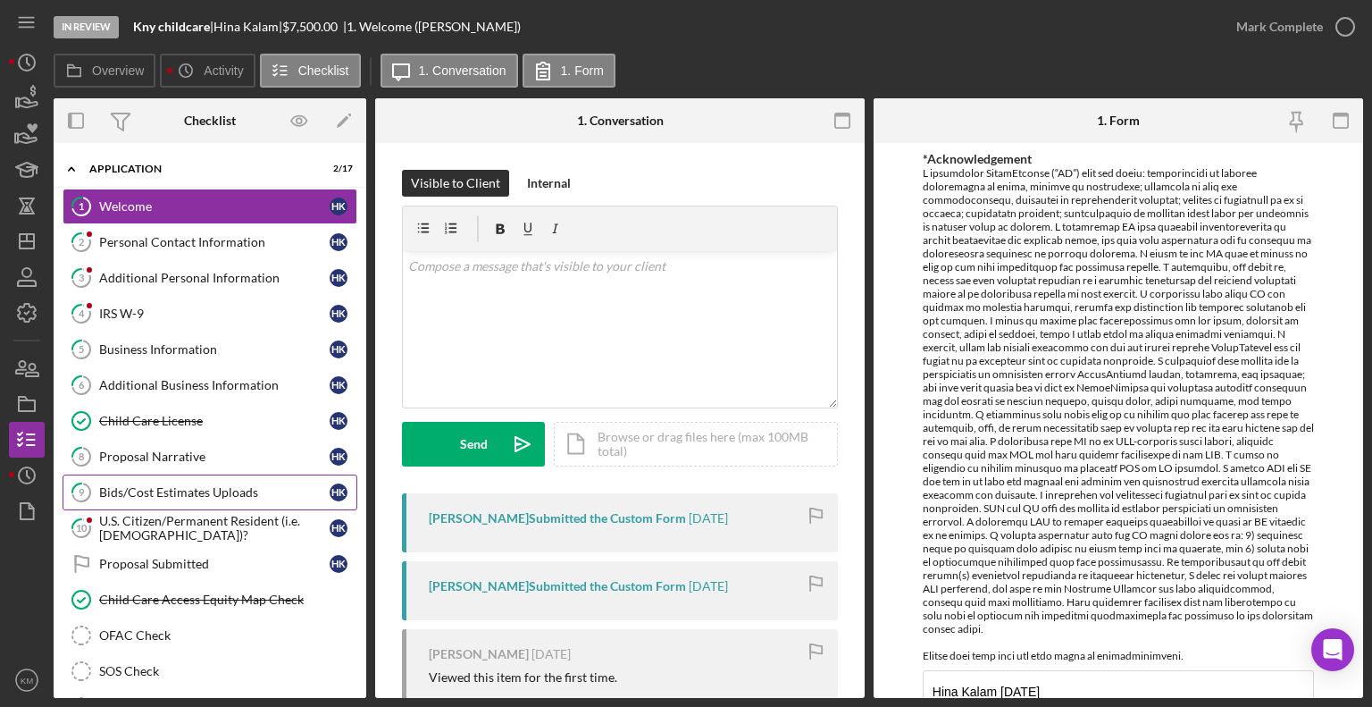
click at [222, 492] on div "Bids/Cost Estimates Uploads" at bounding box center [214, 492] width 230 height 14
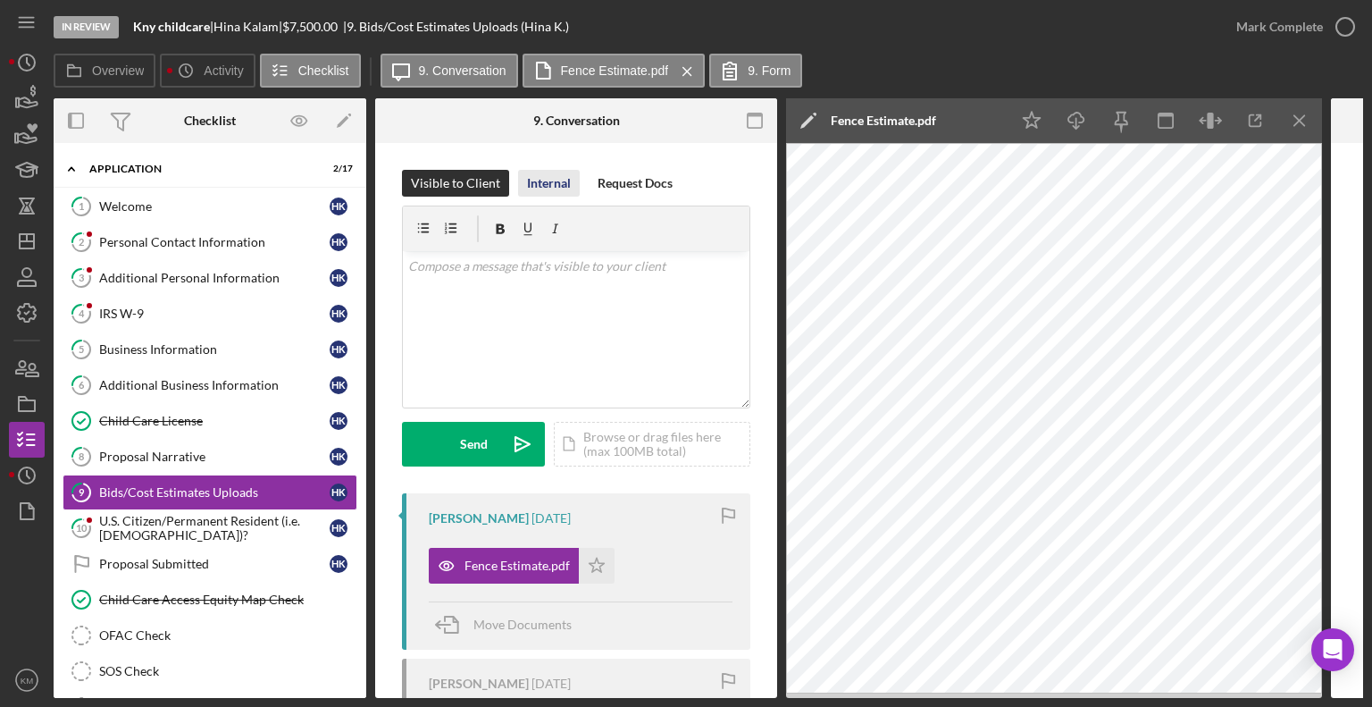
click at [556, 190] on div "Internal" at bounding box center [549, 183] width 44 height 27
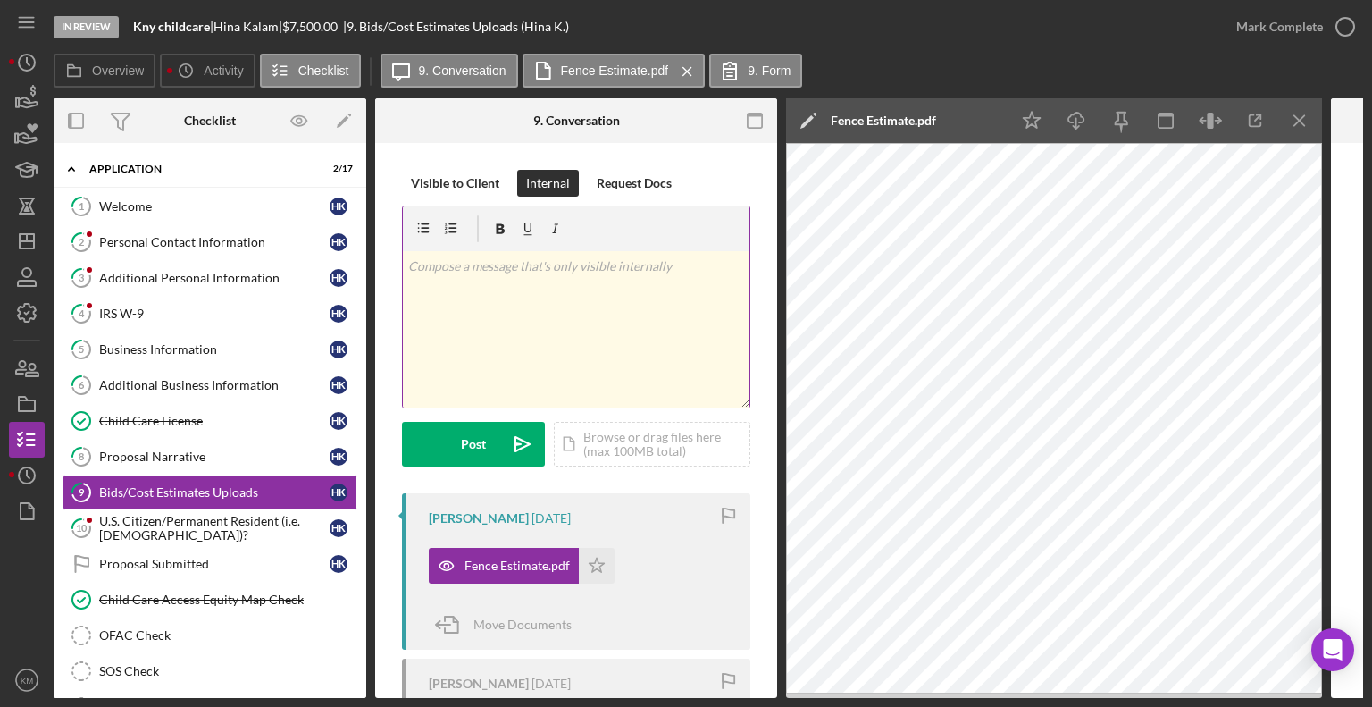
click at [439, 274] on p at bounding box center [576, 266] width 337 height 20
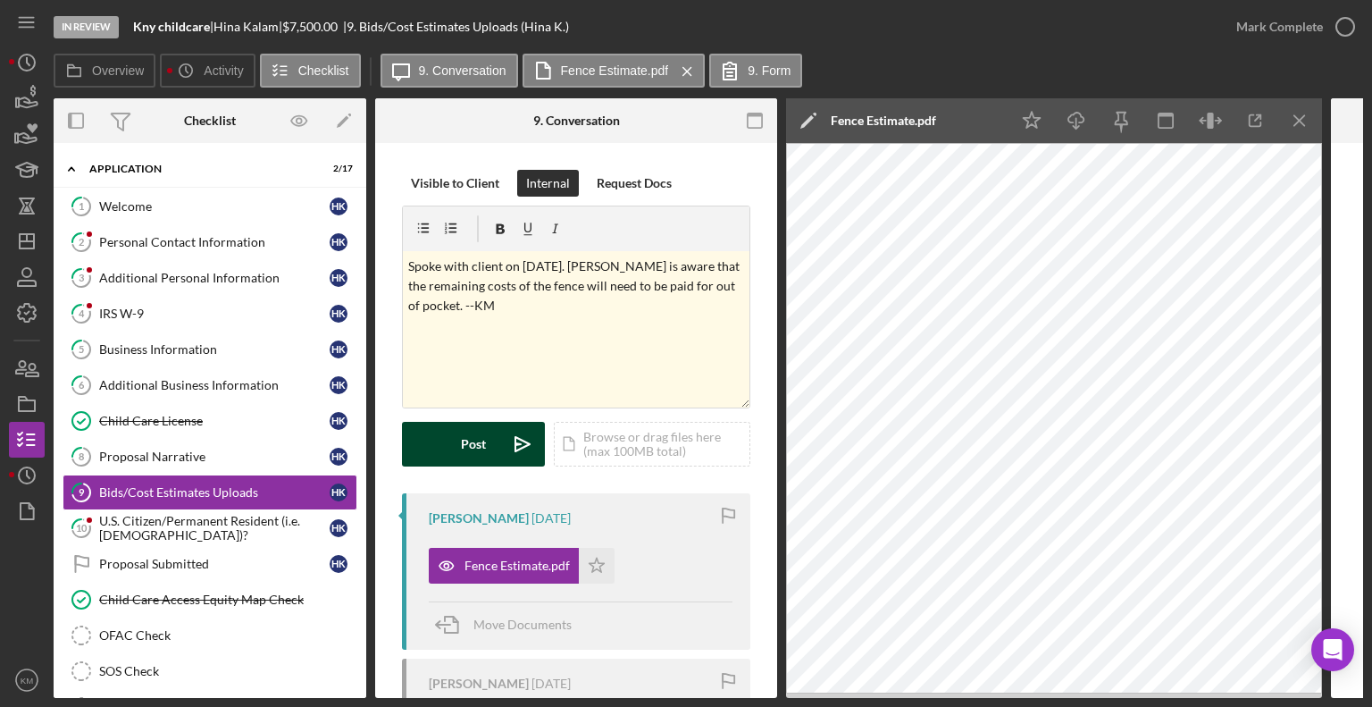
drag, startPoint x: 451, startPoint y: 452, endPoint x: 431, endPoint y: 454, distance: 19.7
click at [431, 454] on button "Post Icon/icon-invite-send" at bounding box center [473, 444] width 143 height 45
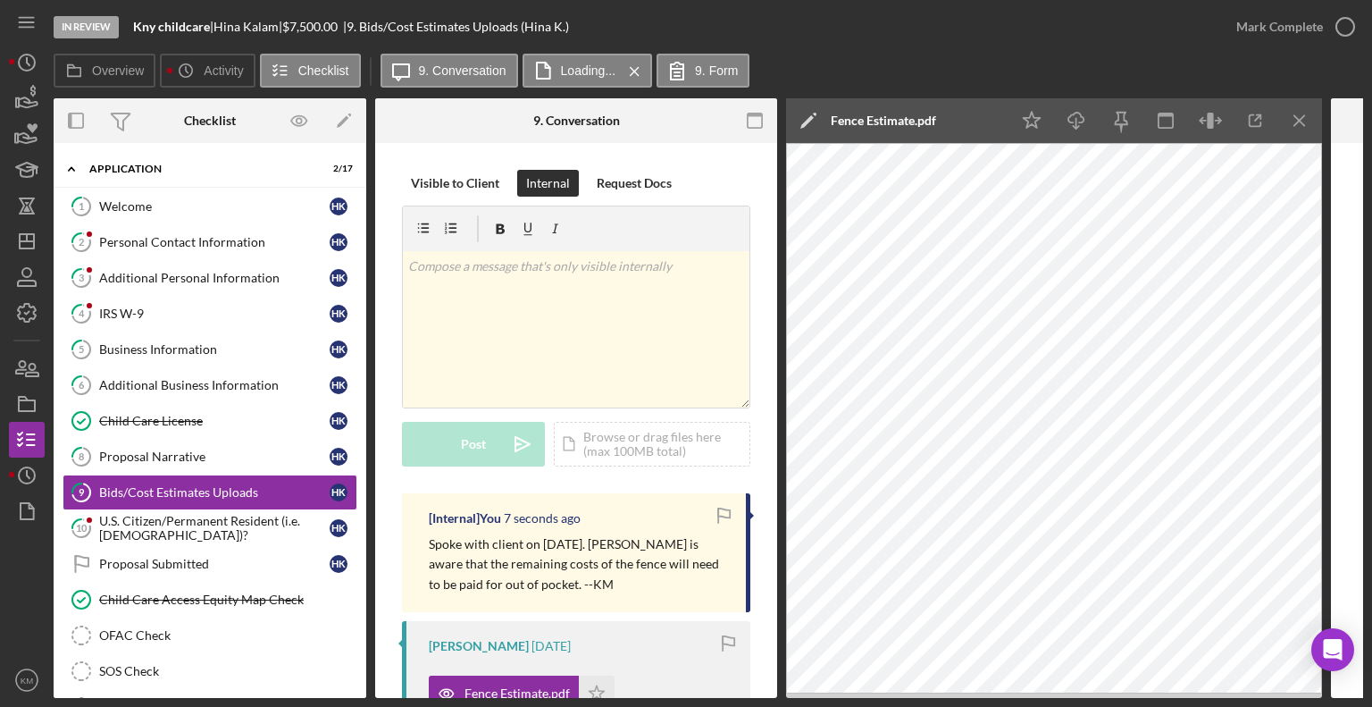
click at [227, 27] on div "[PERSON_NAME] |" at bounding box center [247, 27] width 69 height 14
drag, startPoint x: 225, startPoint y: 25, endPoint x: 289, endPoint y: 28, distance: 63.5
click at [282, 28] on div "[PERSON_NAME] |" at bounding box center [247, 27] width 69 height 14
copy div "[PERSON_NAME]"
click at [29, 142] on icon "button" at bounding box center [27, 138] width 19 height 10
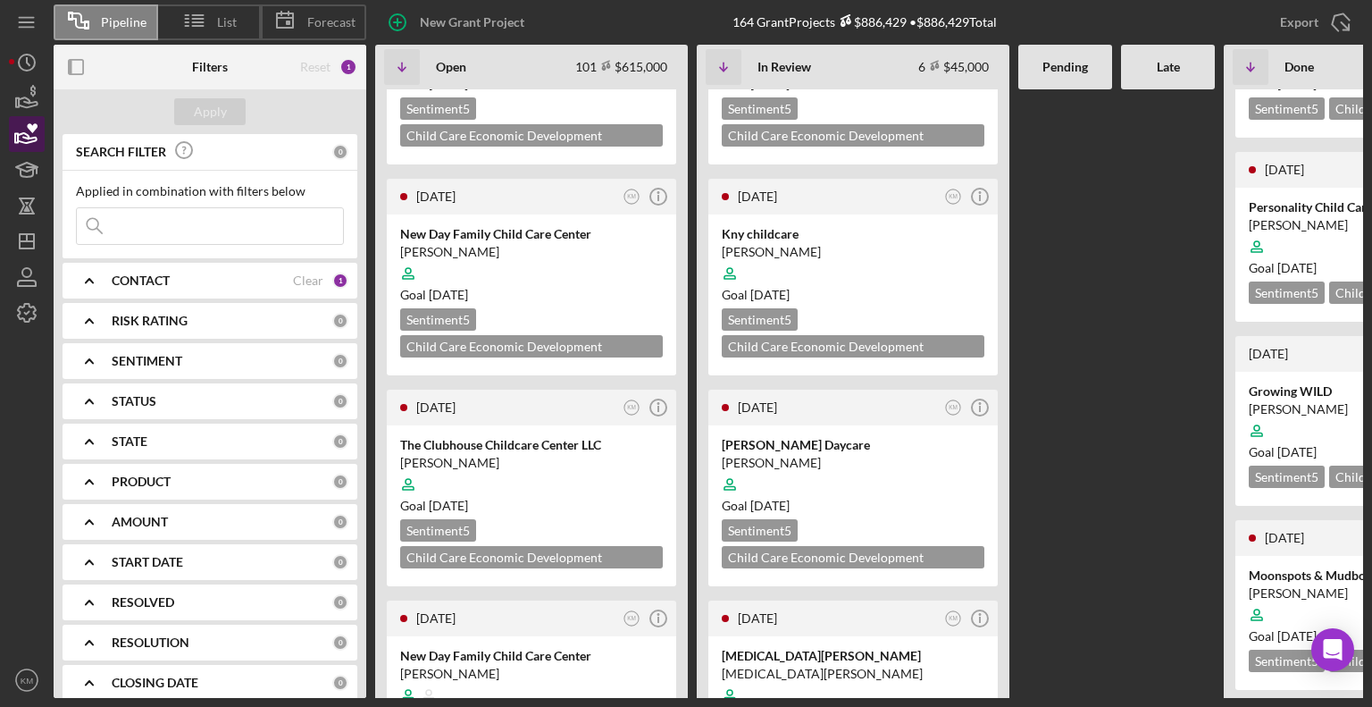
scroll to position [346, 0]
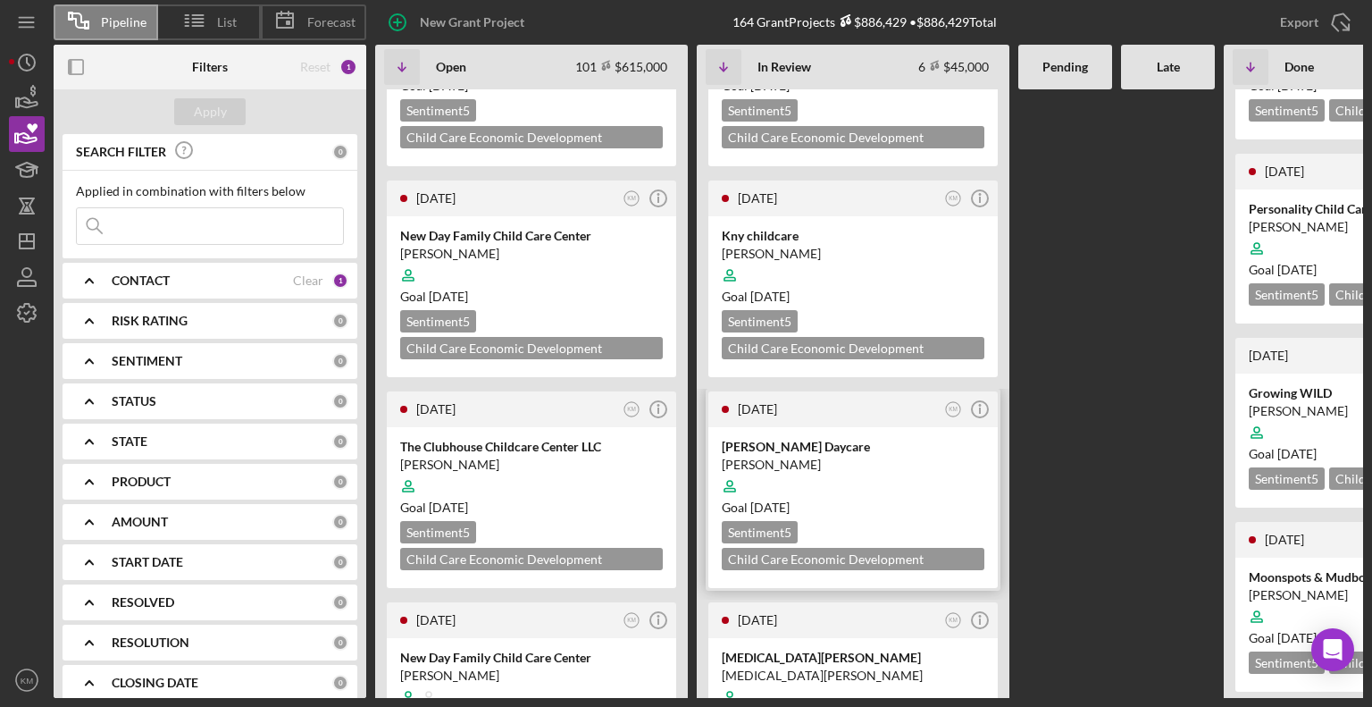
click at [861, 438] on div "[PERSON_NAME] Daycare" at bounding box center [853, 447] width 263 height 18
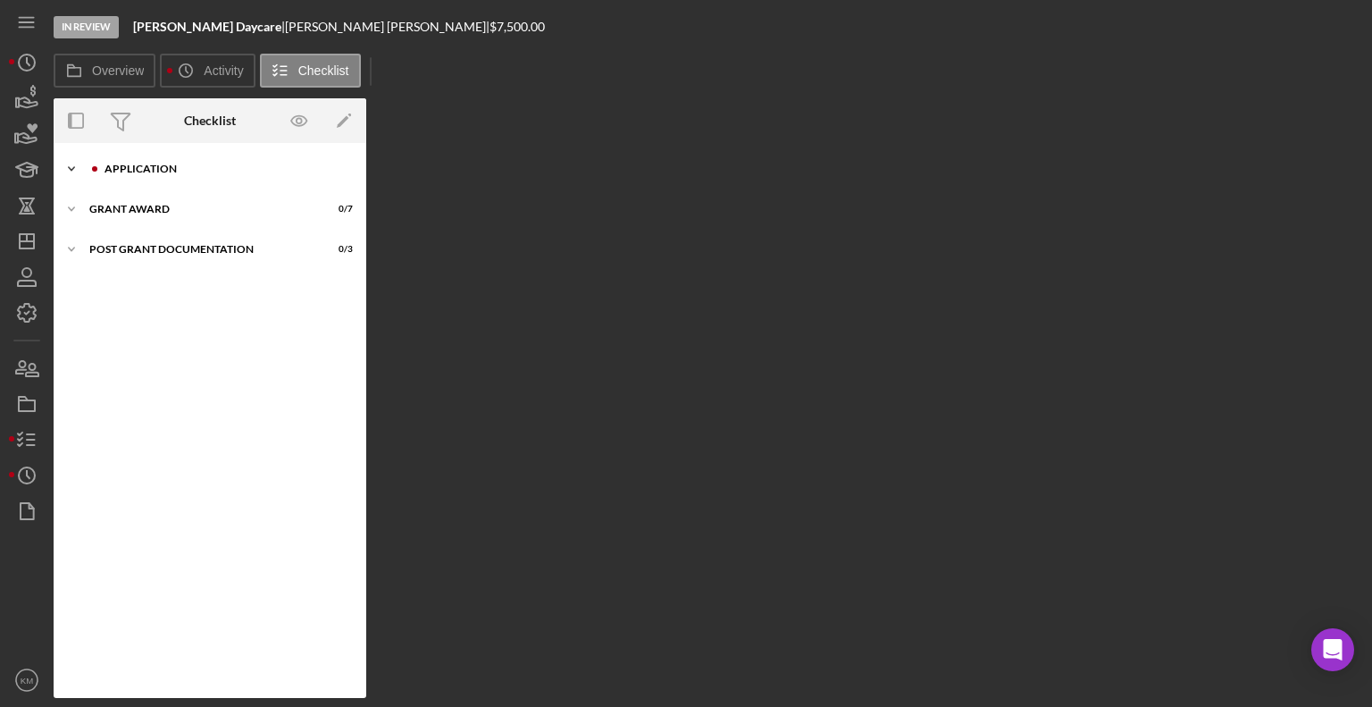
click at [86, 165] on icon "Icon/Expander" at bounding box center [72, 169] width 36 height 36
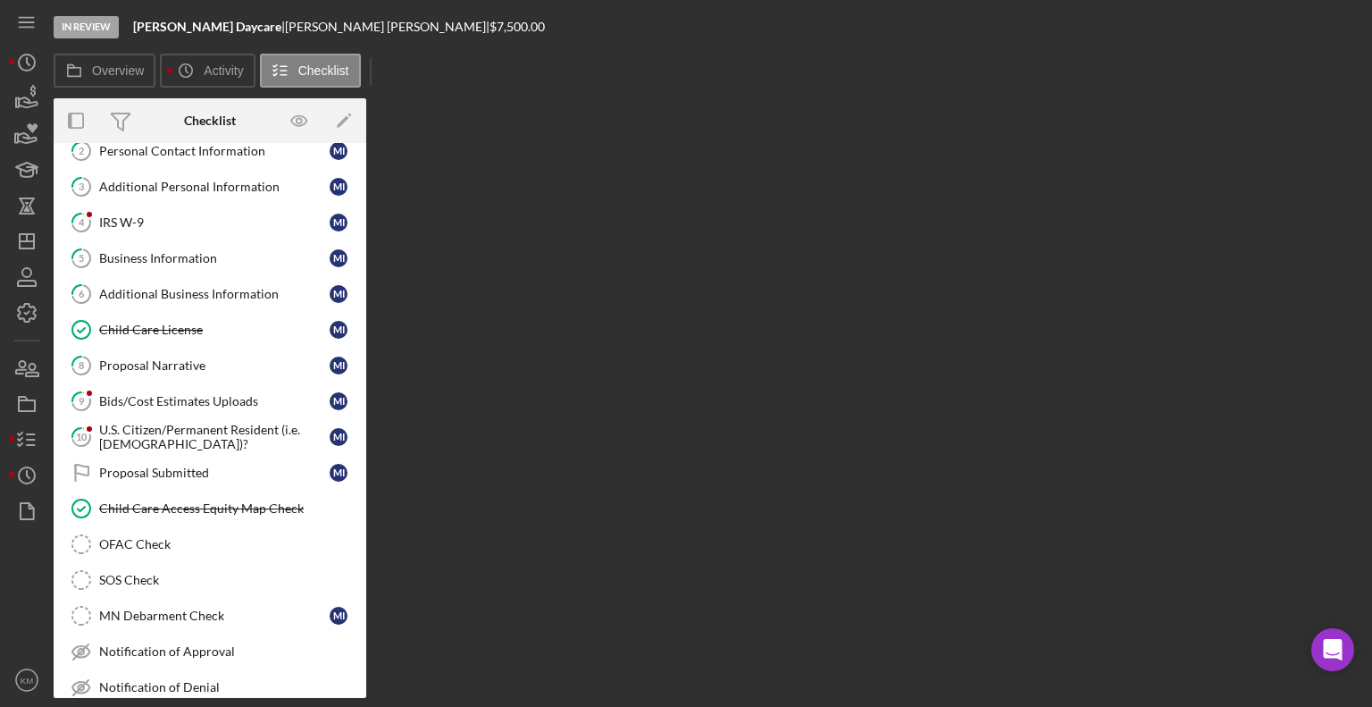
scroll to position [96, 0]
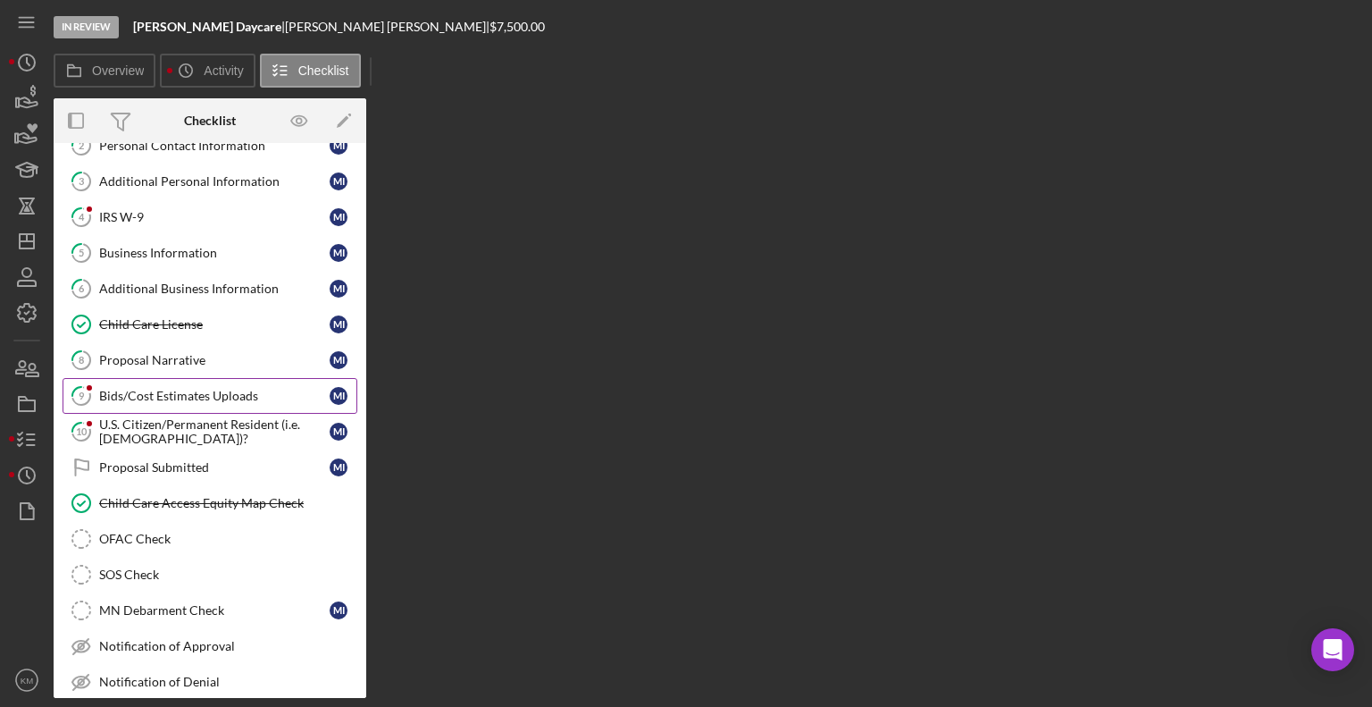
click at [180, 406] on link "9 Bids/Cost Estimates Uploads M I" at bounding box center [210, 396] width 295 height 36
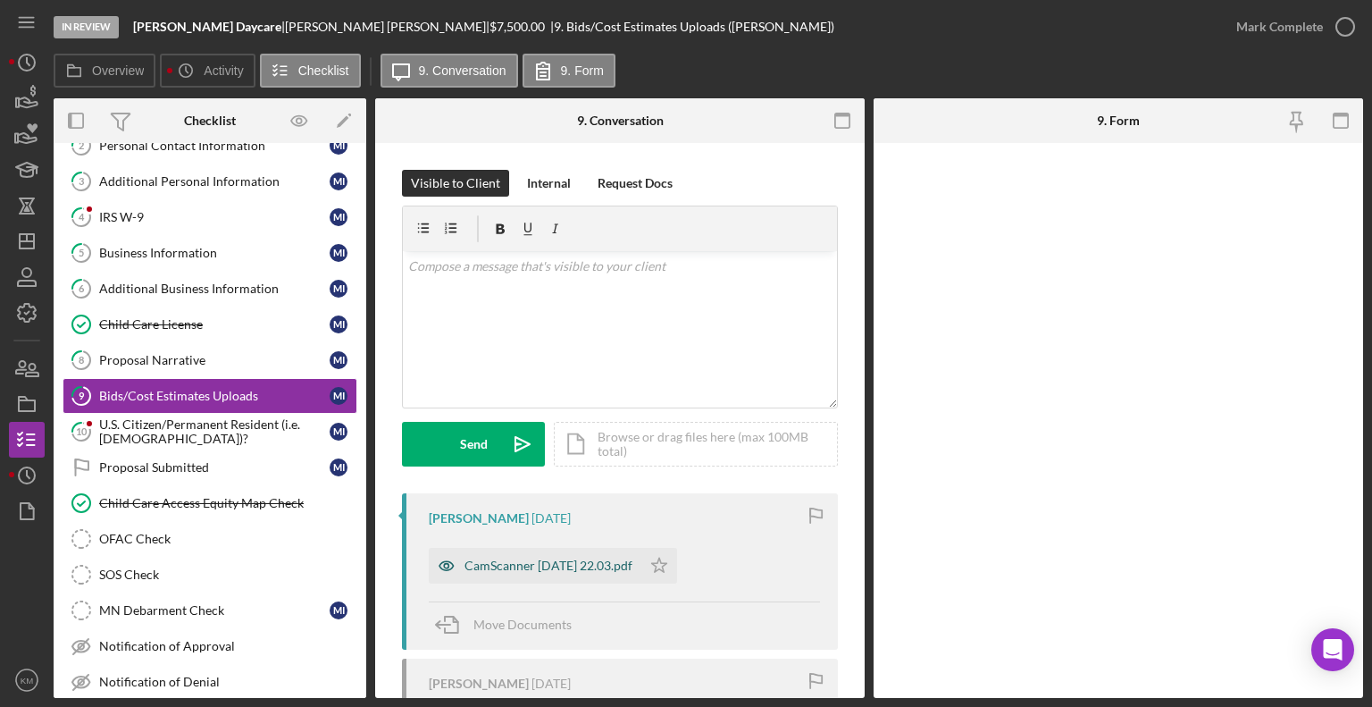
click at [628, 571] on div "CamScanner [DATE] 22.03.pdf" at bounding box center [548, 565] width 168 height 14
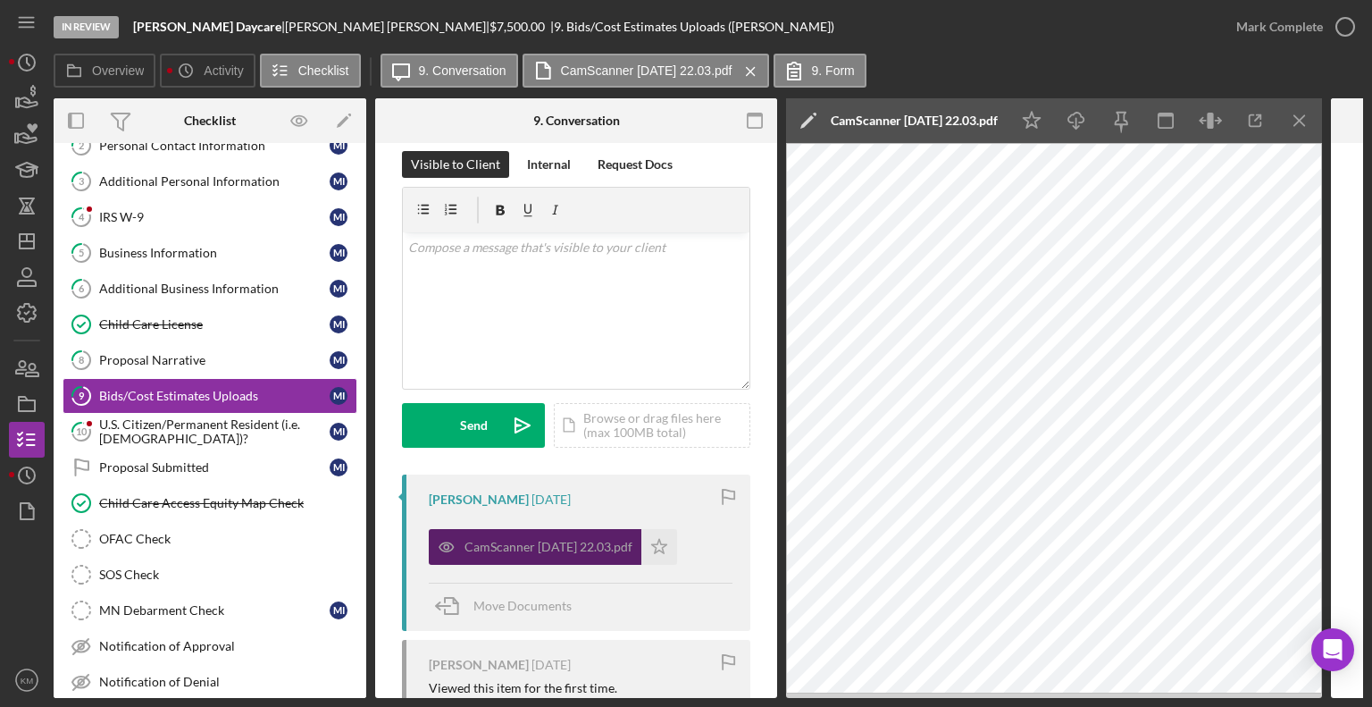
scroll to position [18, 0]
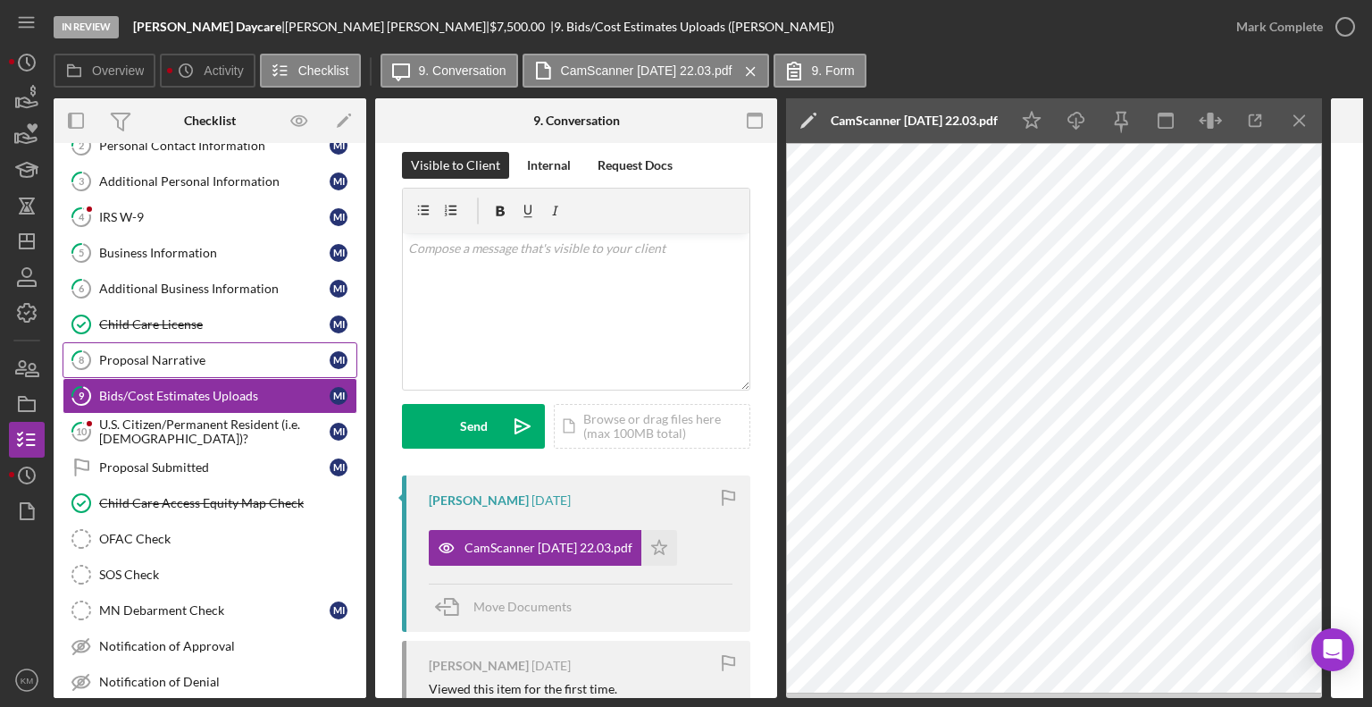
click at [197, 361] on div "Proposal Narrative" at bounding box center [214, 360] width 230 height 14
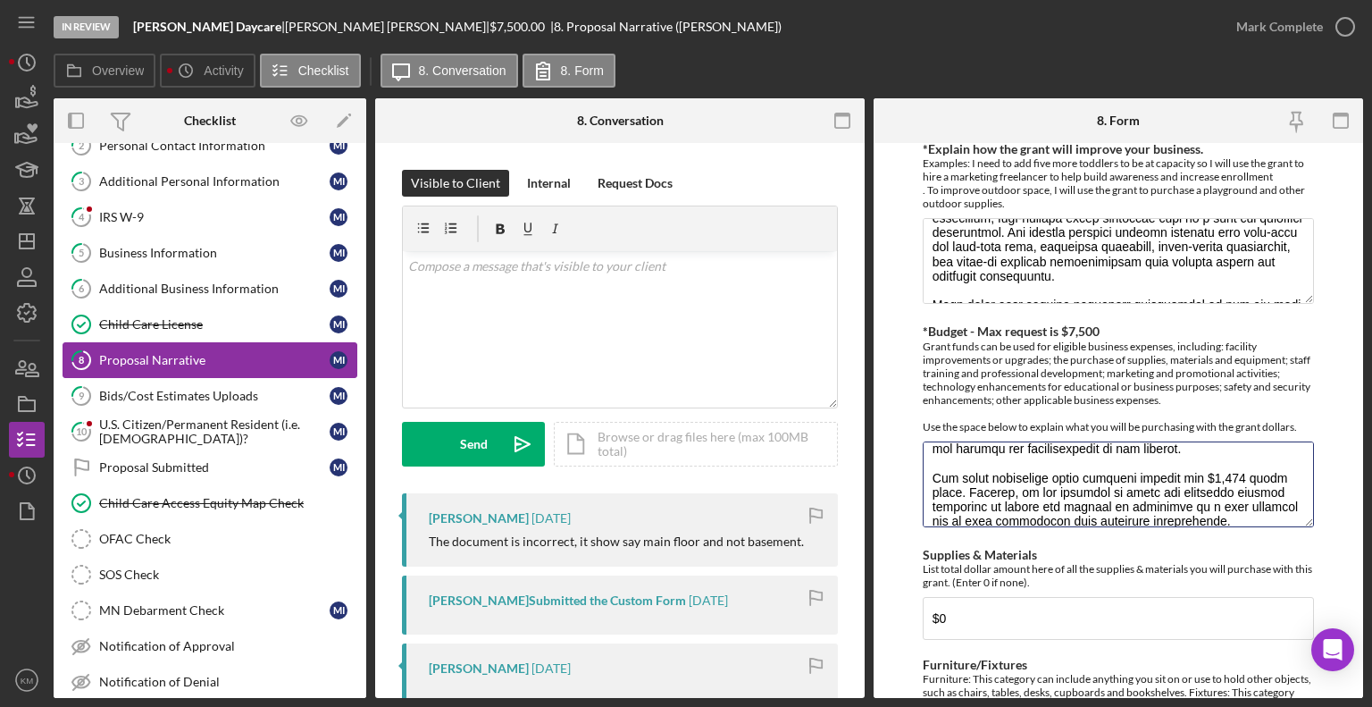
scroll to position [334, 0]
click at [937, 465] on textarea "*Budget - Max request is $7,500" at bounding box center [1118, 482] width 391 height 86
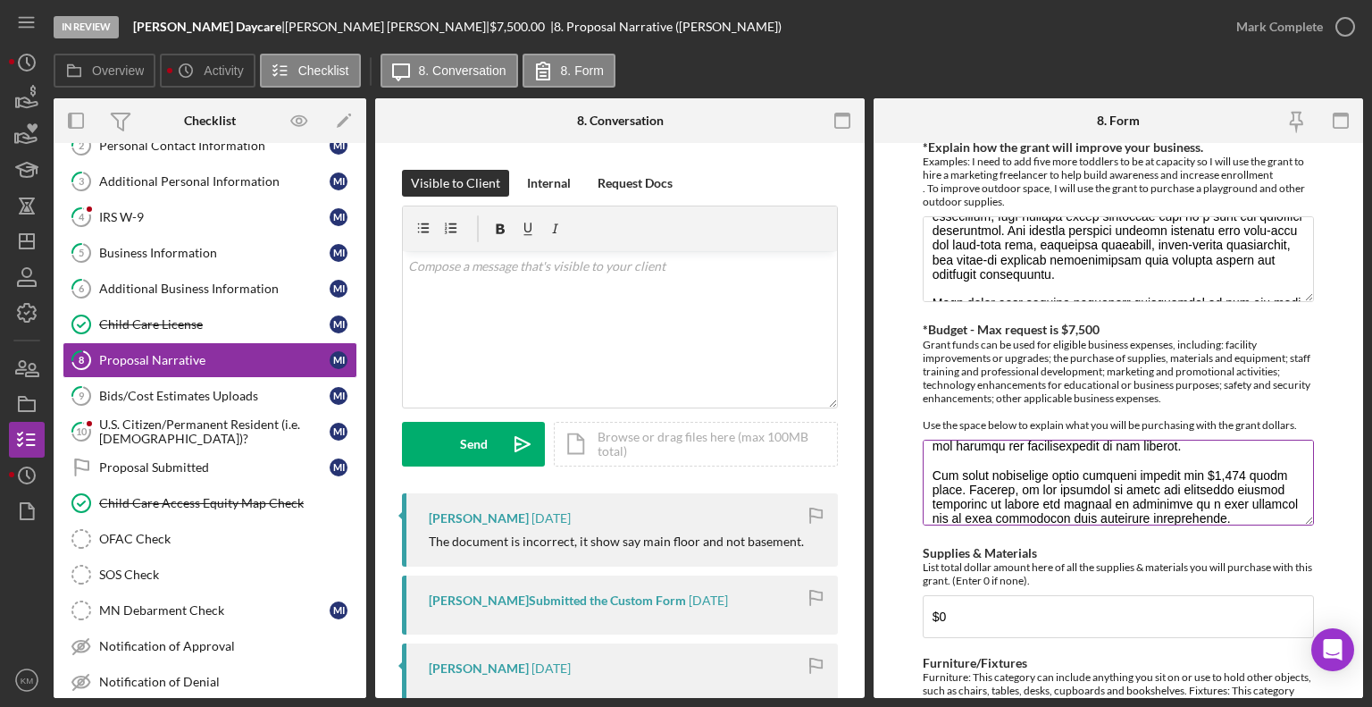
drag, startPoint x: 931, startPoint y: 459, endPoint x: 1248, endPoint y: 521, distance: 323.0
click at [1248, 521] on textarea "*Budget - Max request is $7,500" at bounding box center [1118, 482] width 391 height 86
click at [554, 180] on div "Internal" at bounding box center [549, 183] width 44 height 27
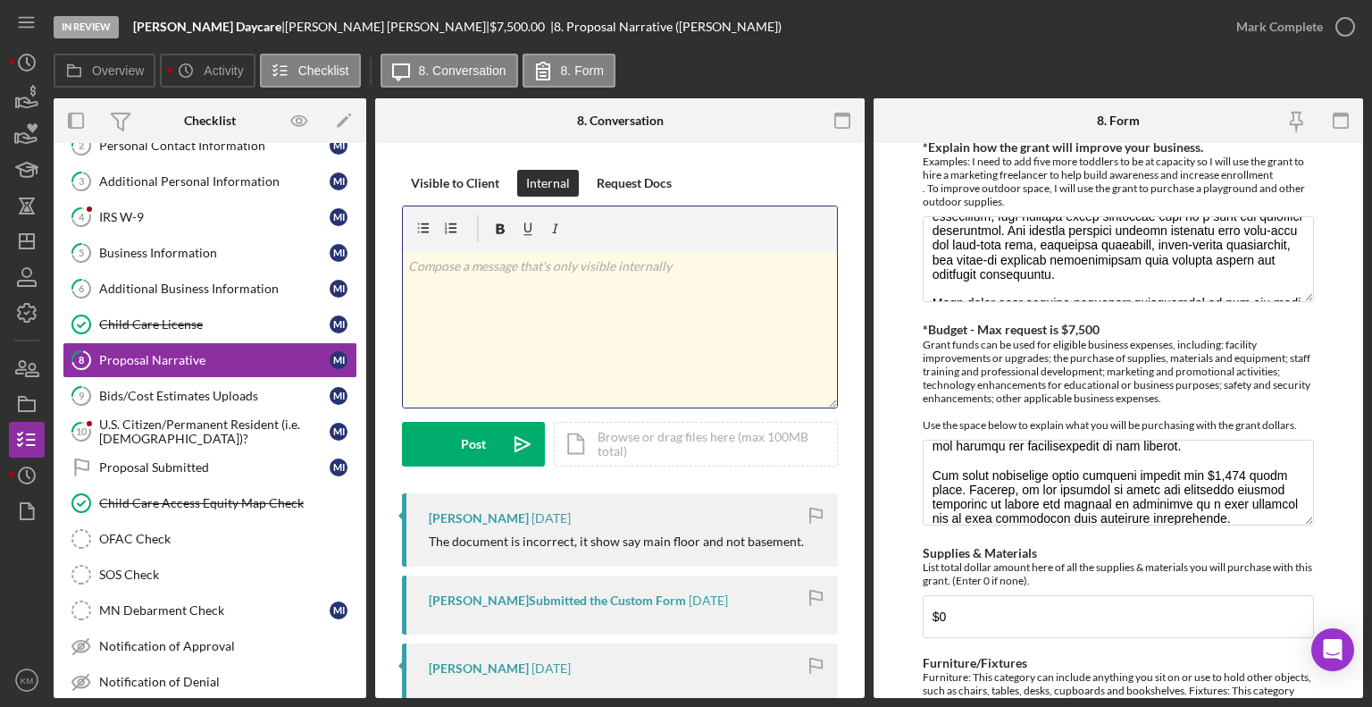
click at [469, 279] on div "v Color teal Color pink Remove color Add row above Add row below Add column bef…" at bounding box center [620, 329] width 434 height 156
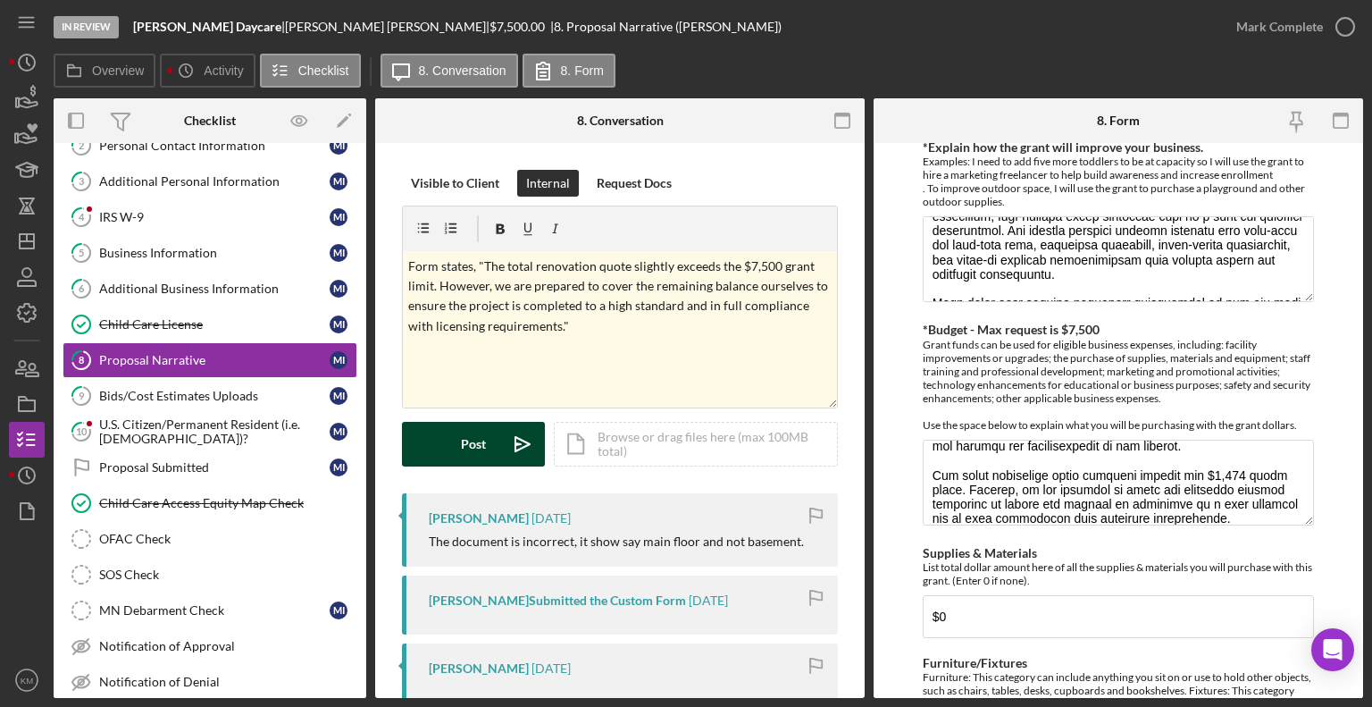
click at [472, 438] on div "Post" at bounding box center [473, 444] width 25 height 45
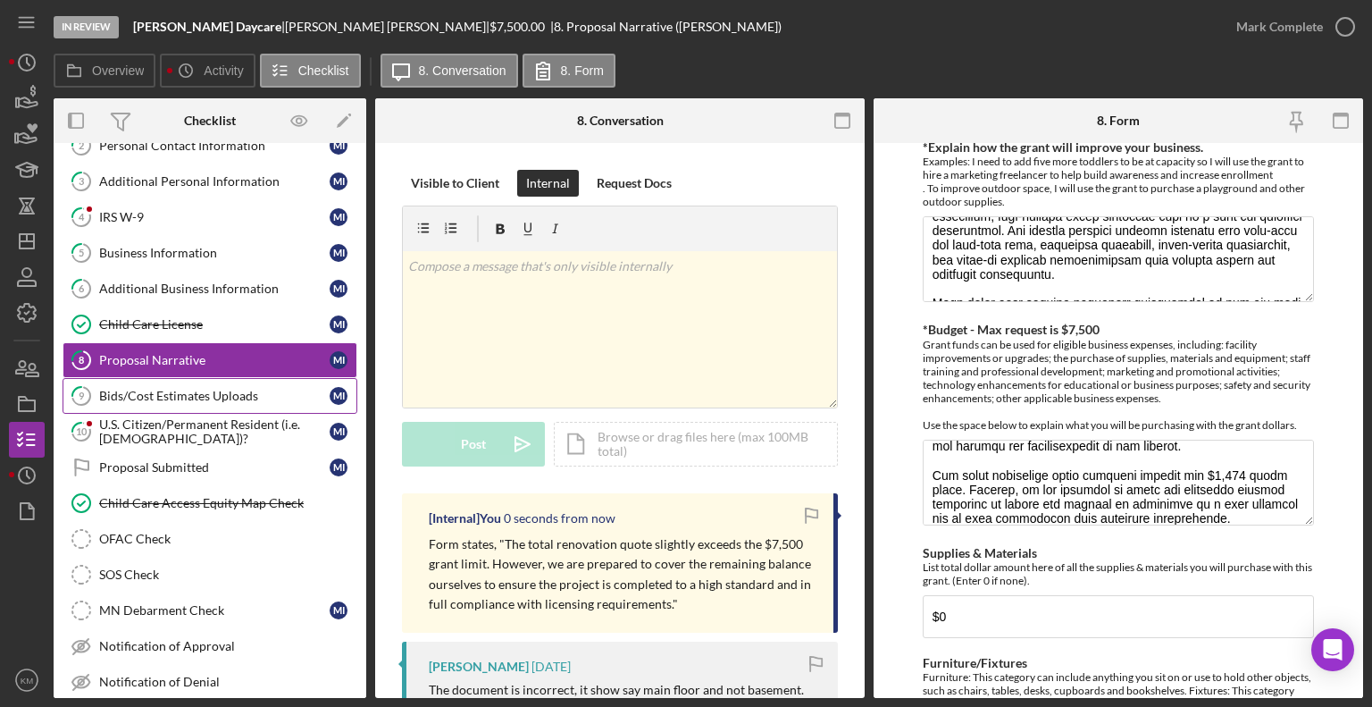
click at [251, 393] on div "Bids/Cost Estimates Uploads" at bounding box center [214, 396] width 230 height 14
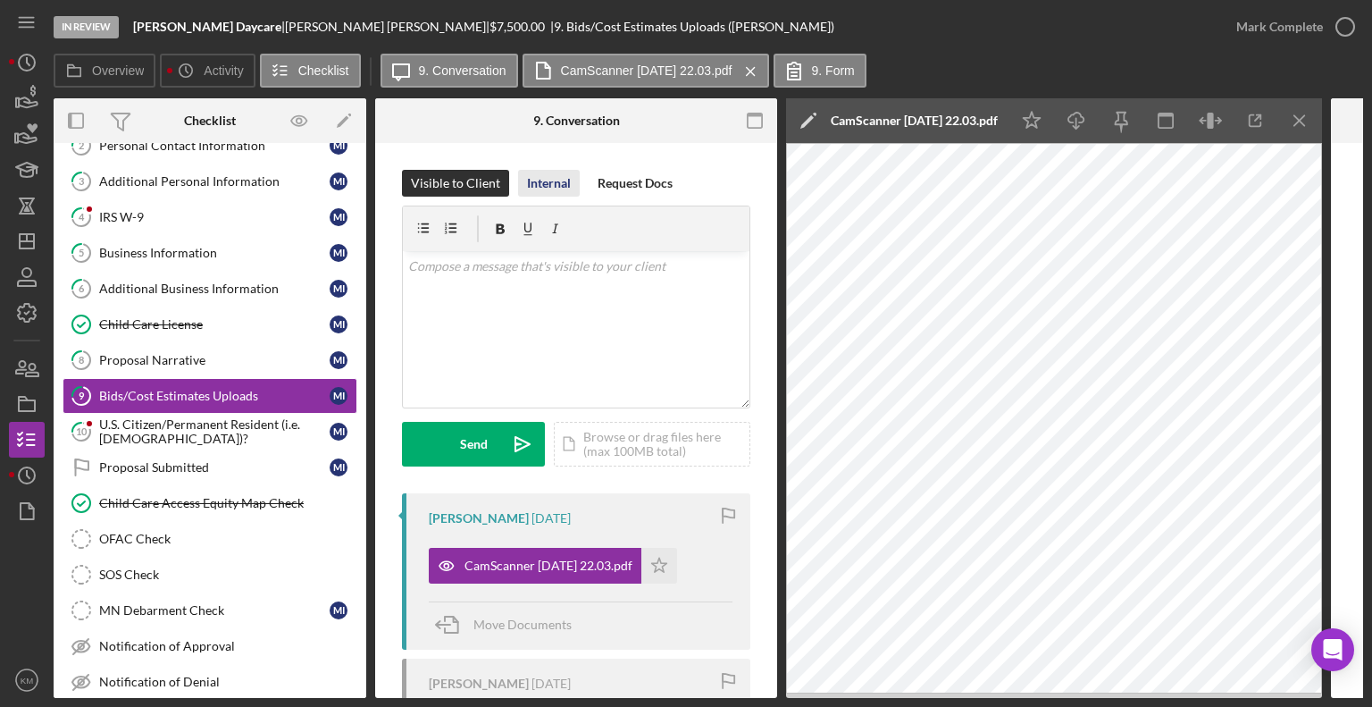
click at [547, 174] on div "Internal" at bounding box center [549, 183] width 44 height 27
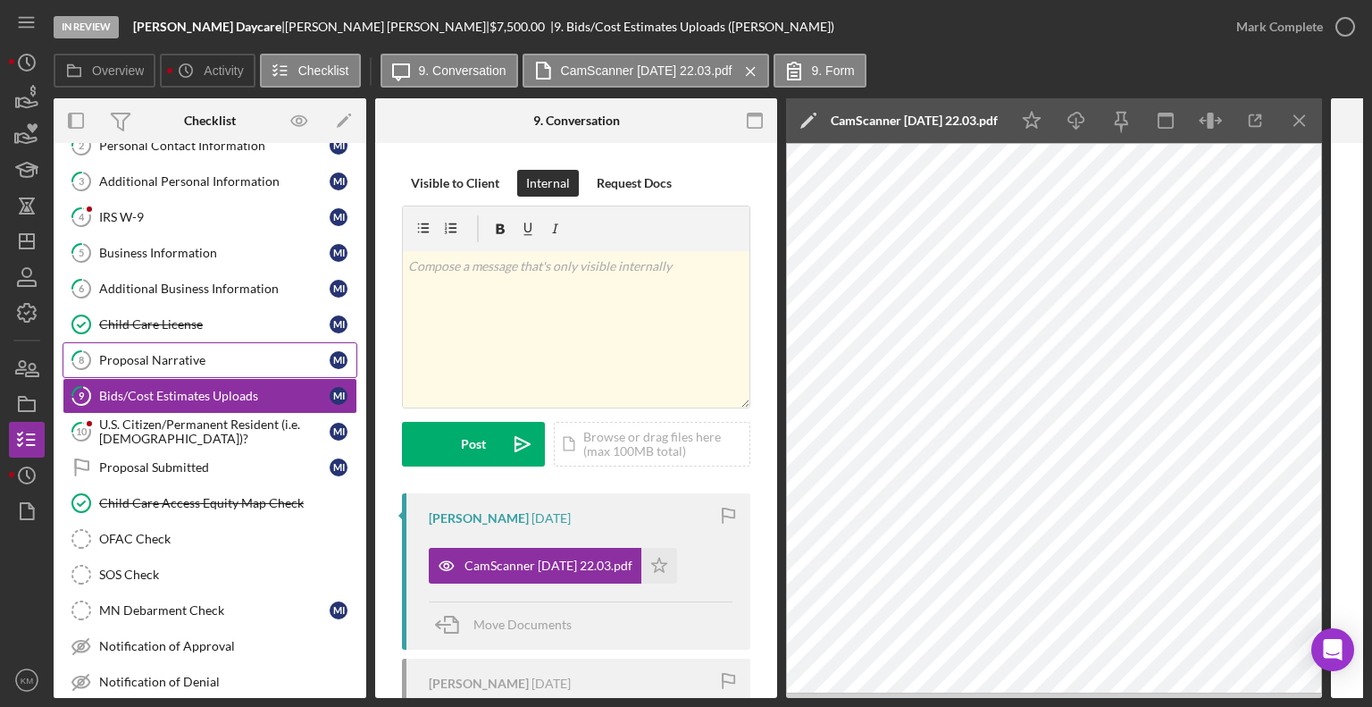
click at [219, 360] on div "Proposal Narrative" at bounding box center [214, 360] width 230 height 14
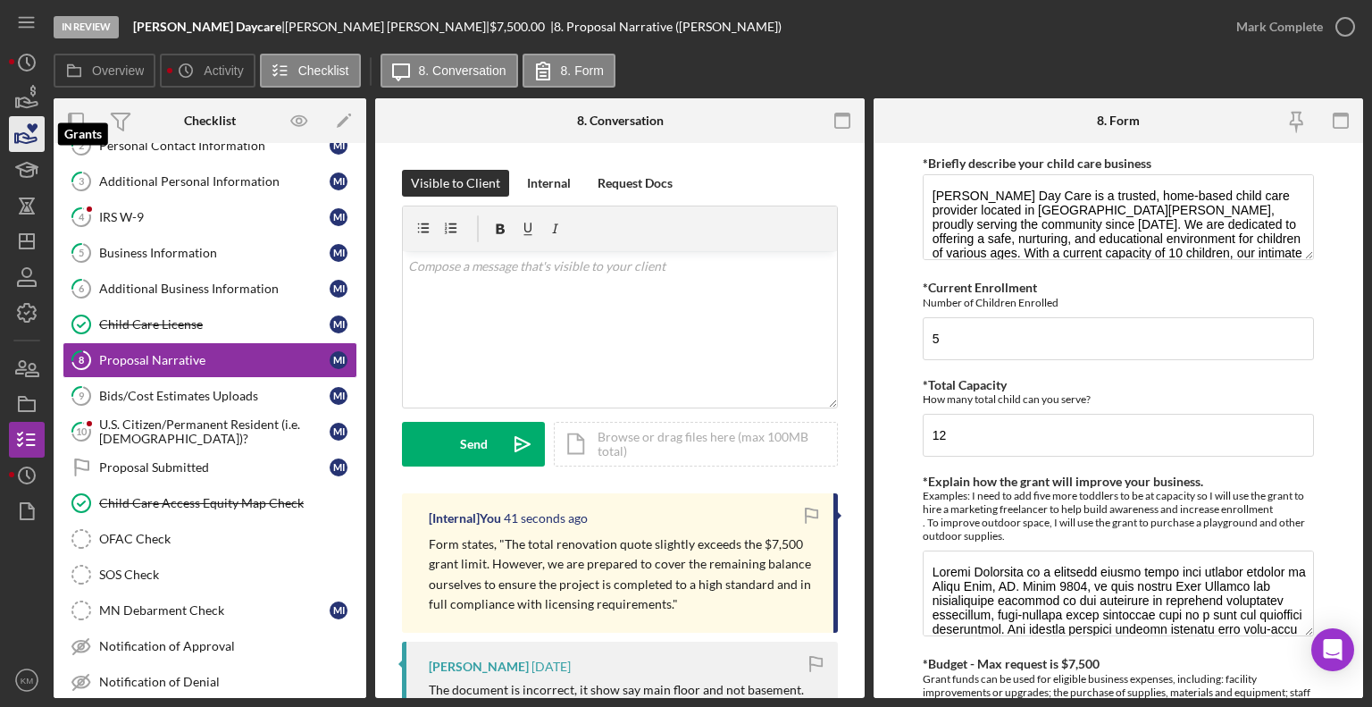
click at [38, 130] on icon "button" at bounding box center [26, 134] width 45 height 45
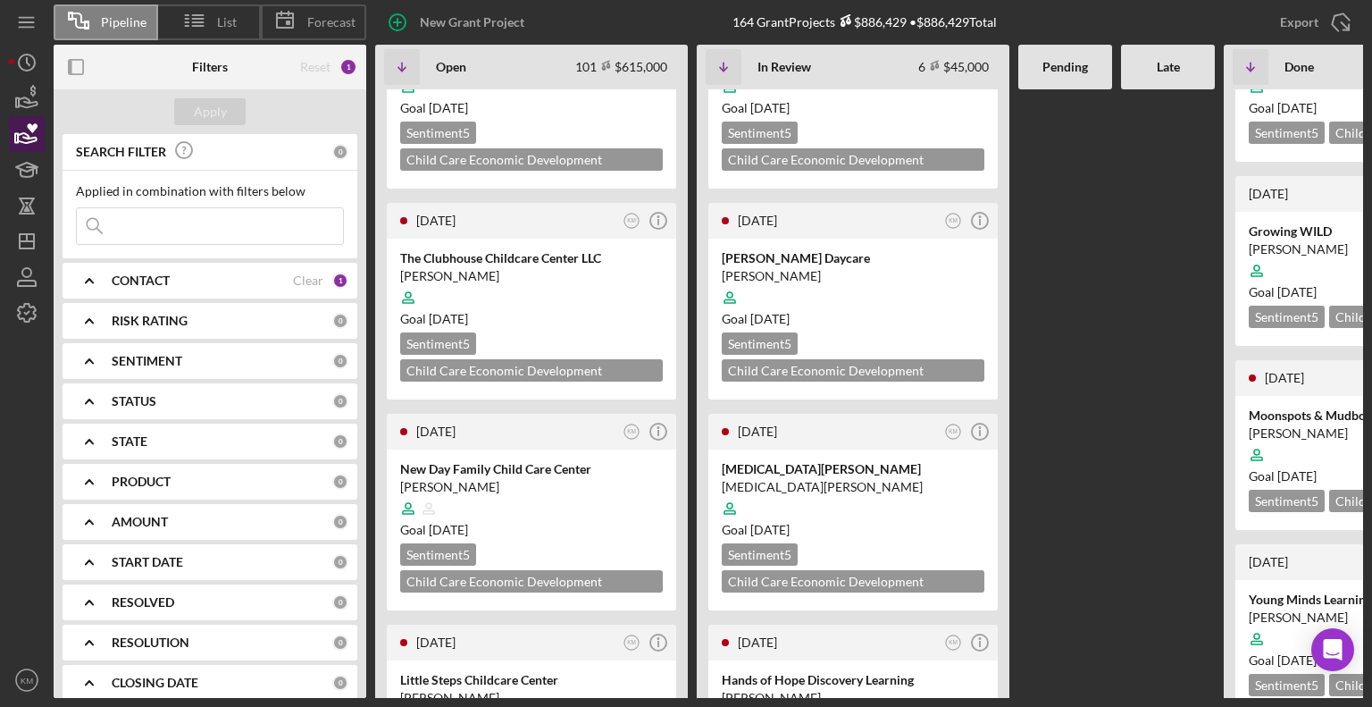
scroll to position [552, 0]
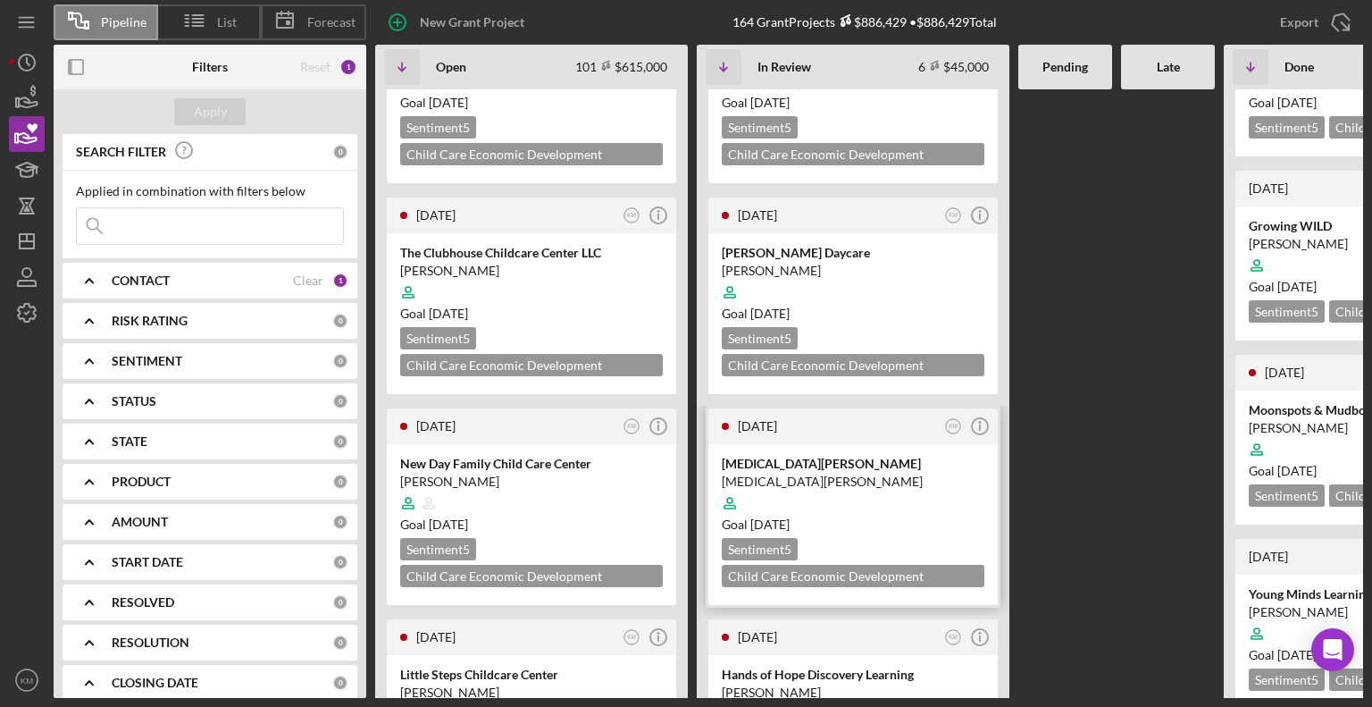
click at [908, 486] on div at bounding box center [853, 503] width 263 height 34
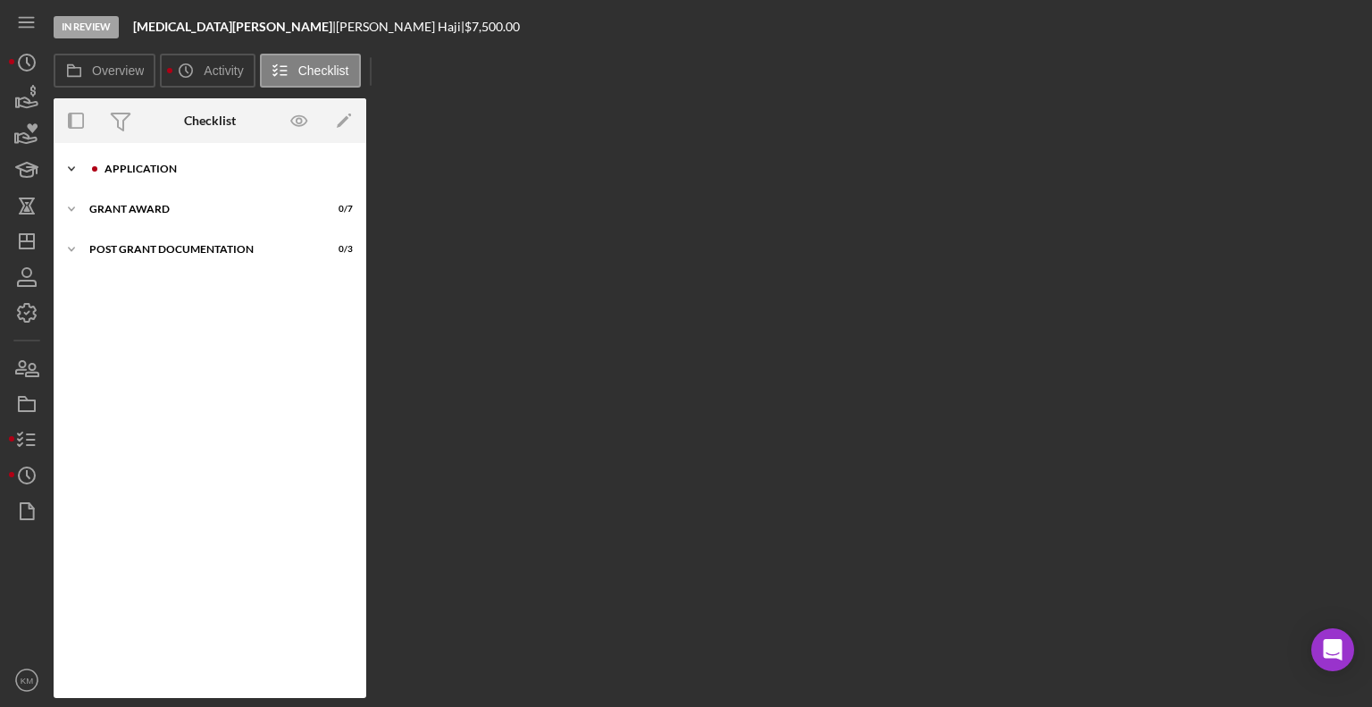
click at [72, 168] on polyline at bounding box center [71, 169] width 5 height 4
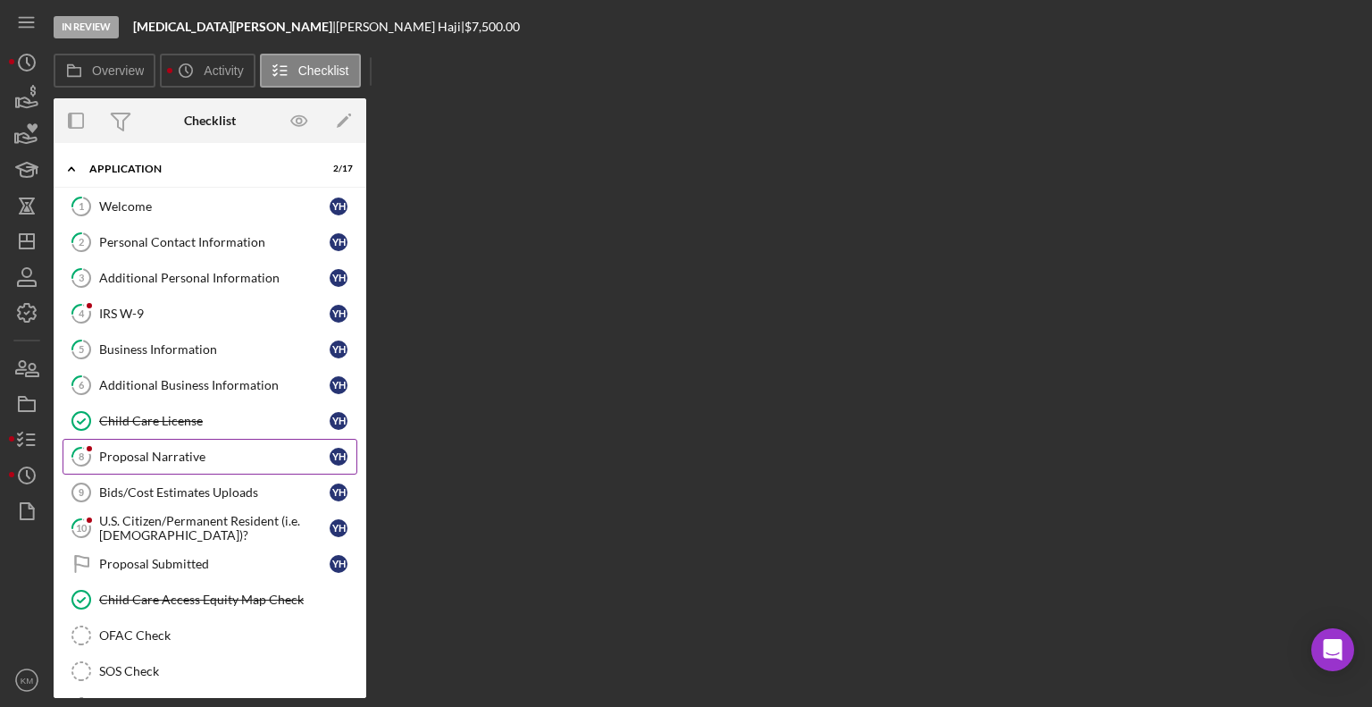
click at [171, 454] on div "Proposal Narrative" at bounding box center [214, 456] width 230 height 14
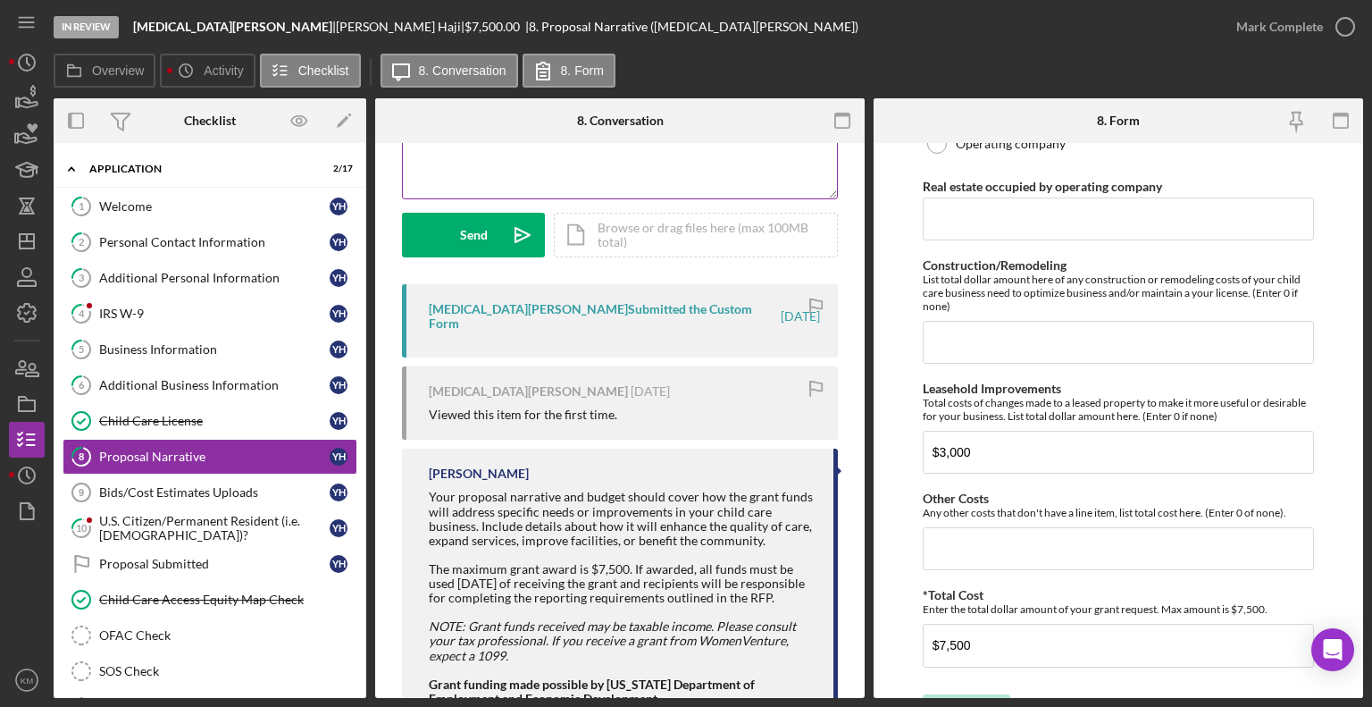
scroll to position [274, 0]
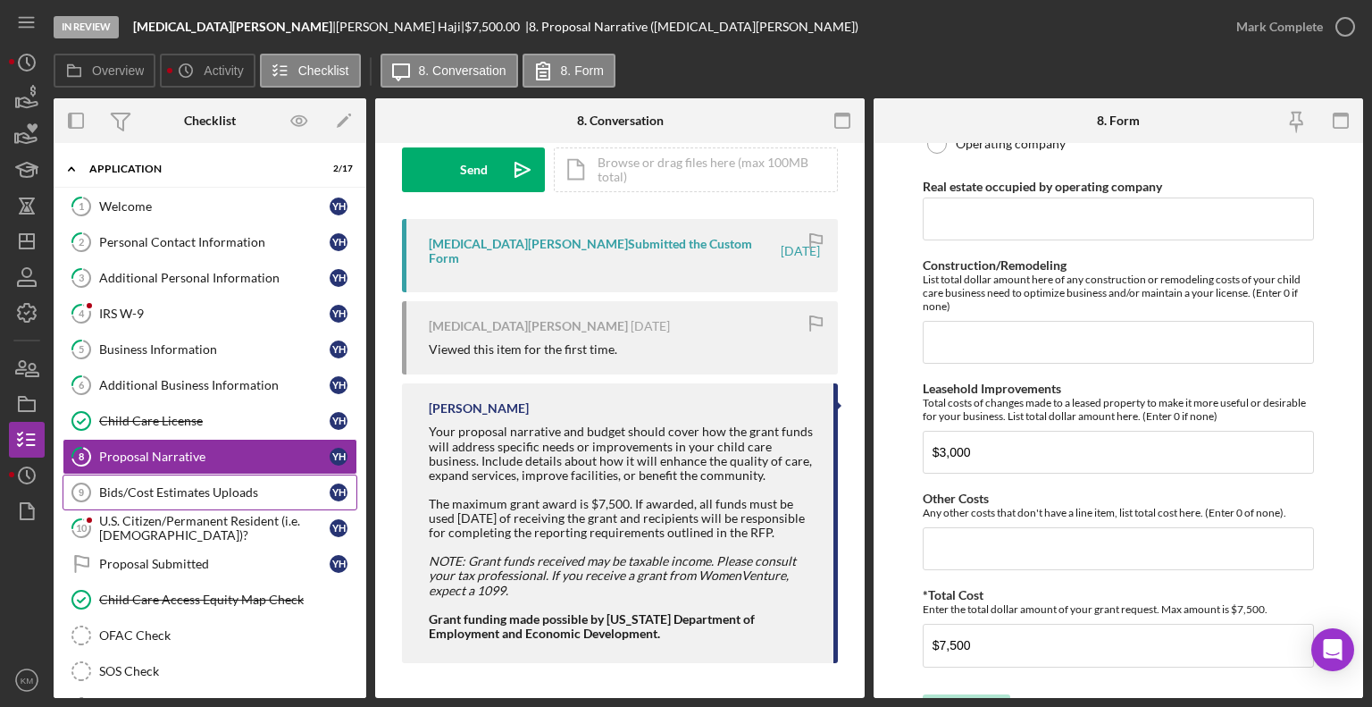
click at [289, 498] on link "Bids/Cost Estimates Uploads 9 Bids/Cost Estimates Uploads Y H" at bounding box center [210, 492] width 295 height 36
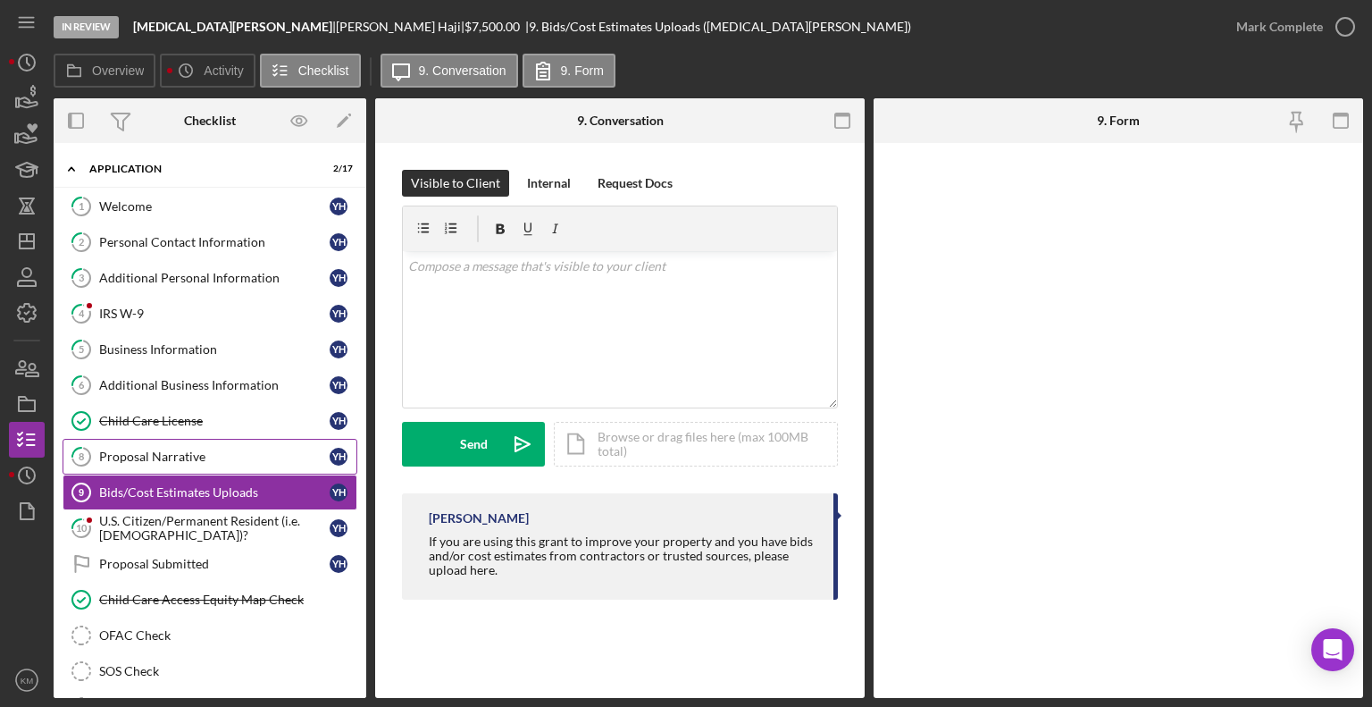
click at [309, 459] on div "Proposal Narrative" at bounding box center [214, 456] width 230 height 14
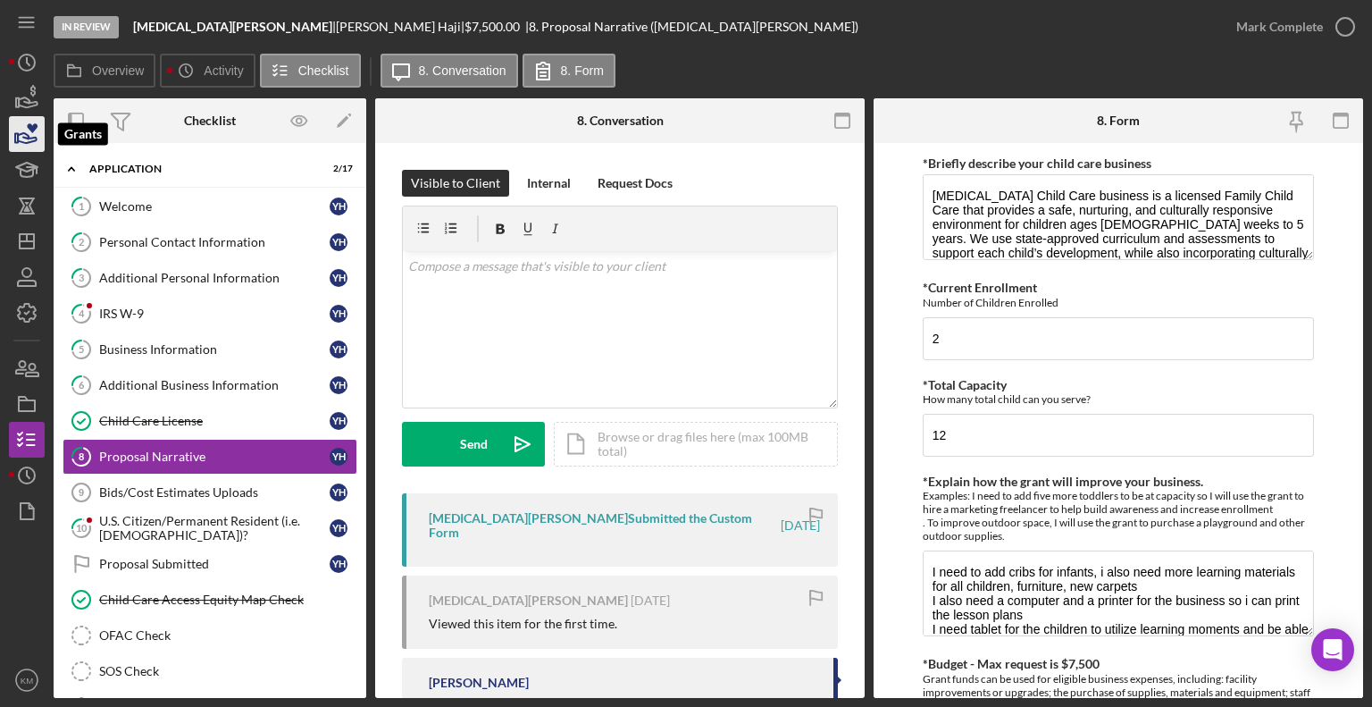
click at [28, 138] on icon "button" at bounding box center [27, 138] width 19 height 10
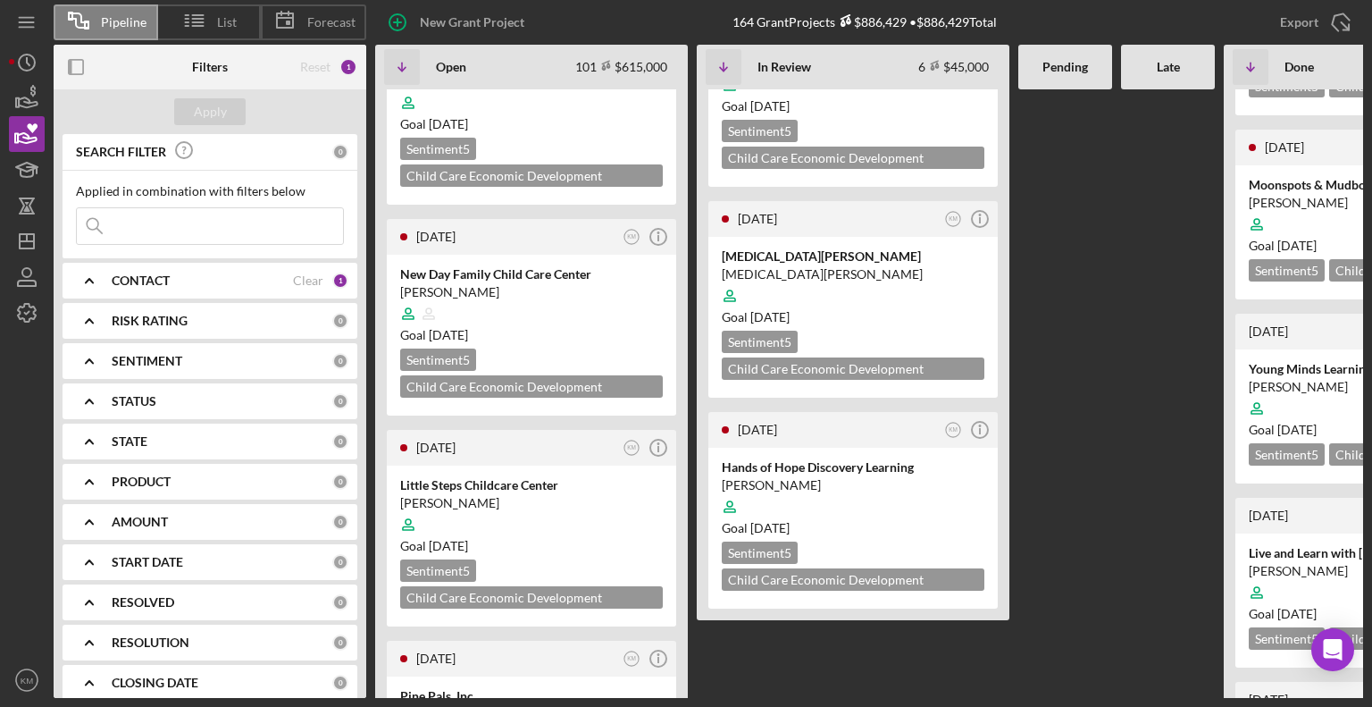
scroll to position [742, 0]
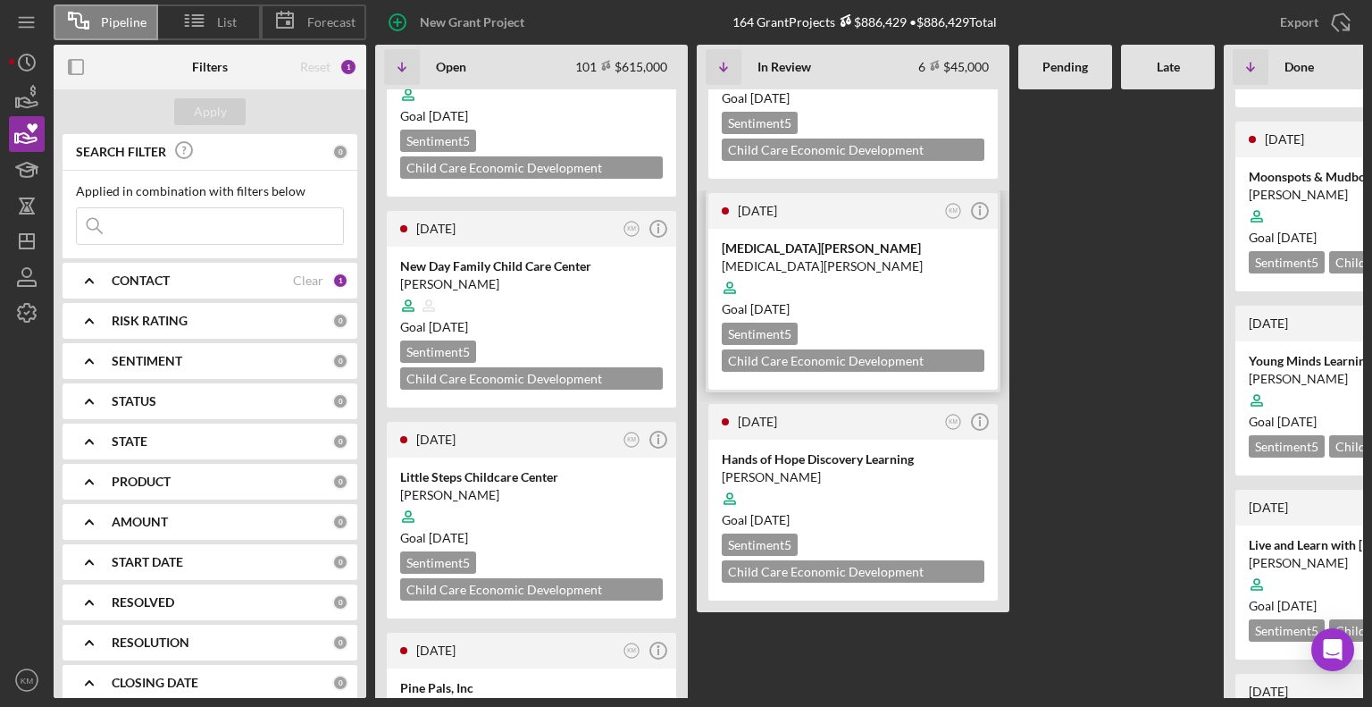
click at [890, 302] on div "Goal [DATE]" at bounding box center [853, 309] width 263 height 18
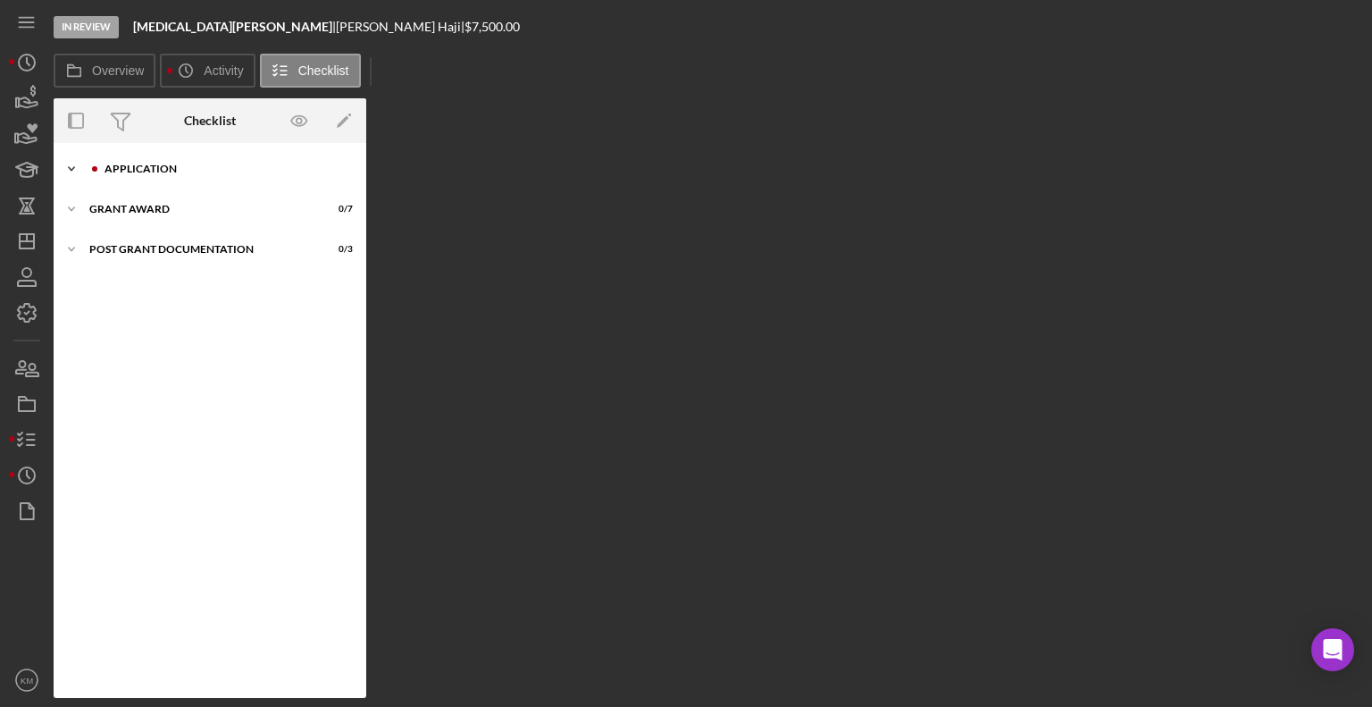
click at [65, 173] on icon "Icon/Expander" at bounding box center [72, 169] width 36 height 36
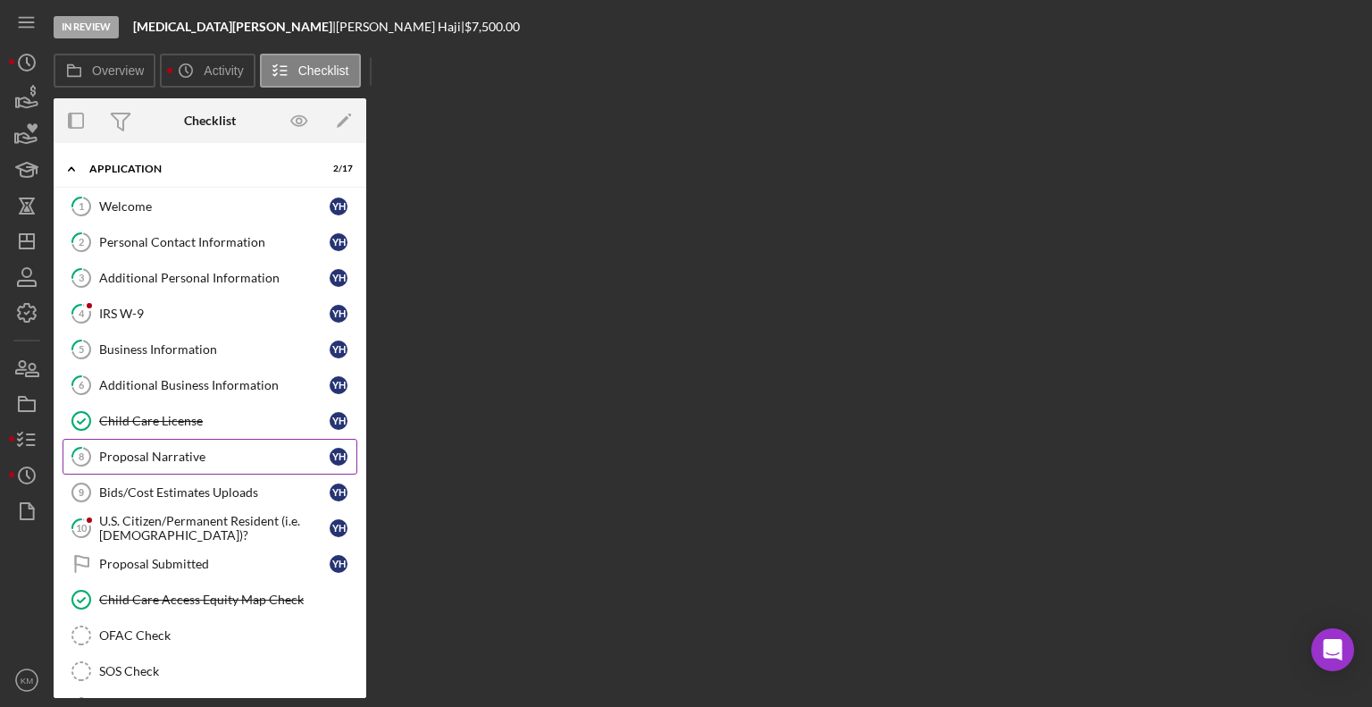
click at [181, 459] on div "Proposal Narrative" at bounding box center [214, 456] width 230 height 14
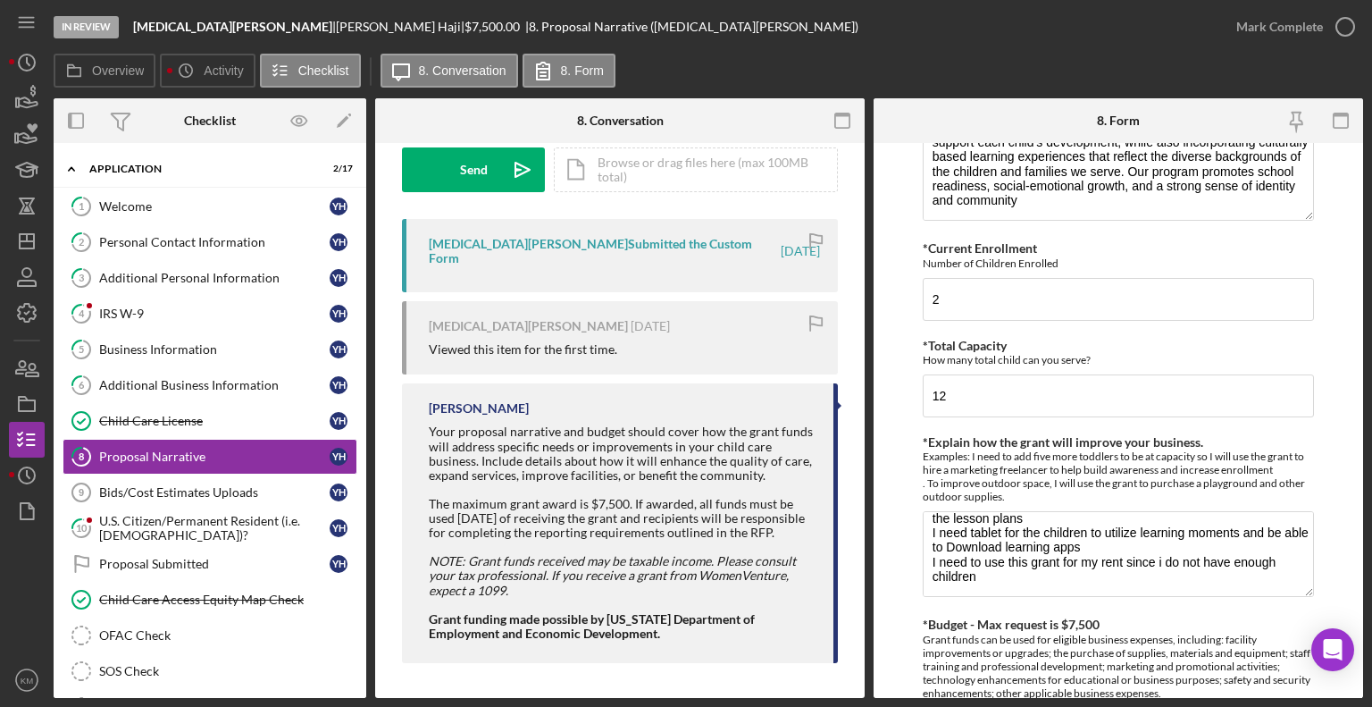
scroll to position [38, 0]
click at [21, 136] on icon "button" at bounding box center [26, 134] width 45 height 45
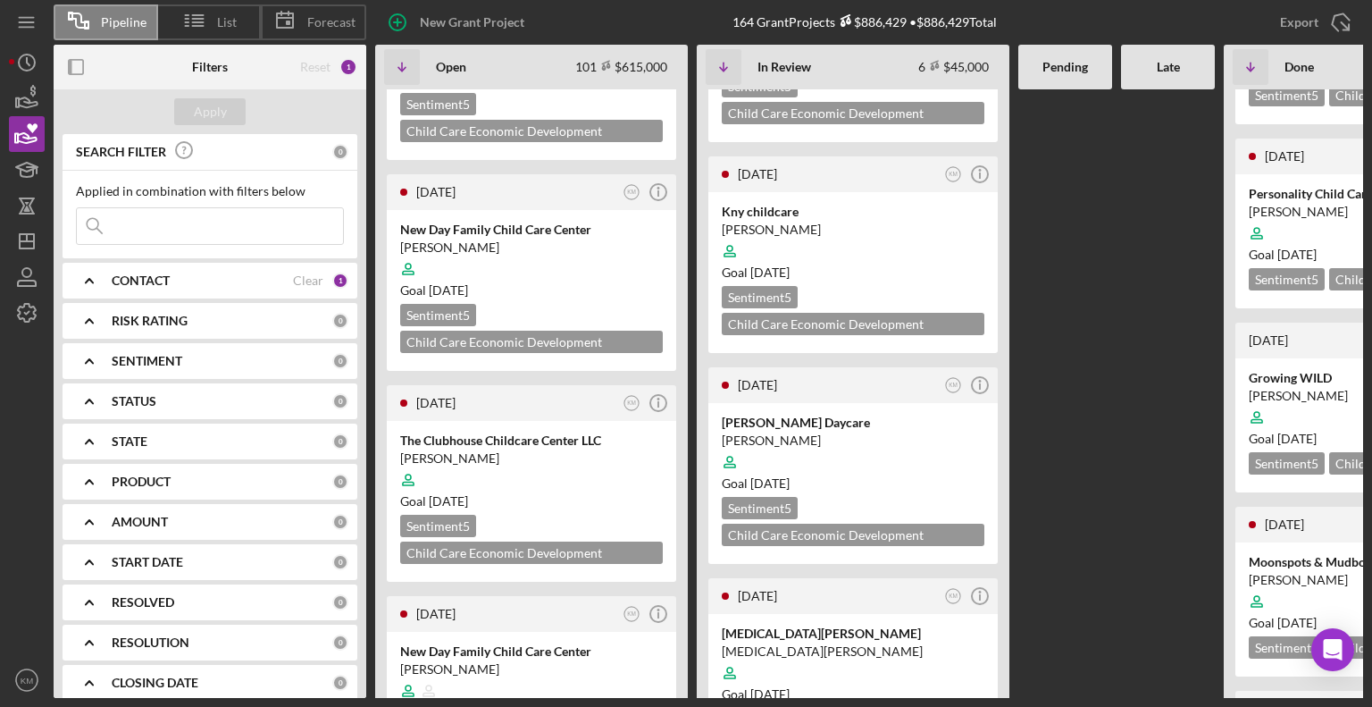
scroll to position [392, 0]
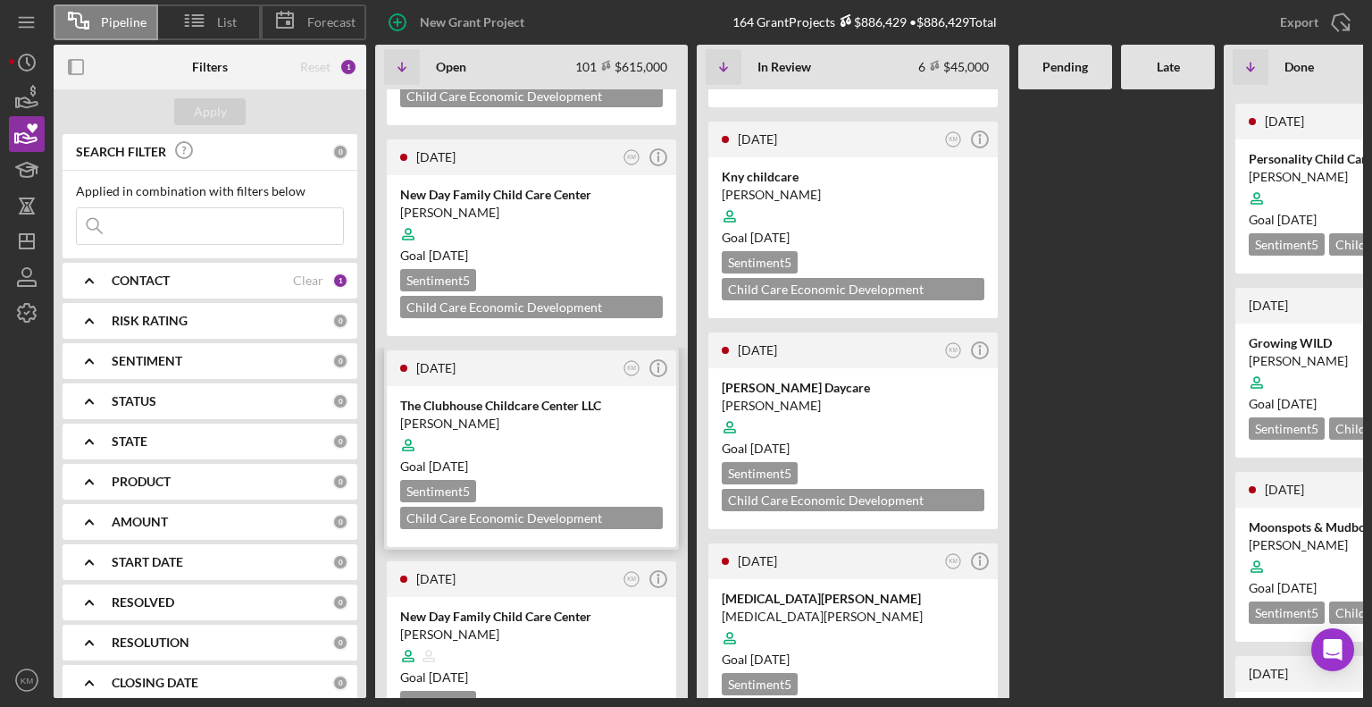
click at [639, 457] on div "Goal [DATE]" at bounding box center [531, 466] width 263 height 18
